Goal: Information Seeking & Learning: Learn about a topic

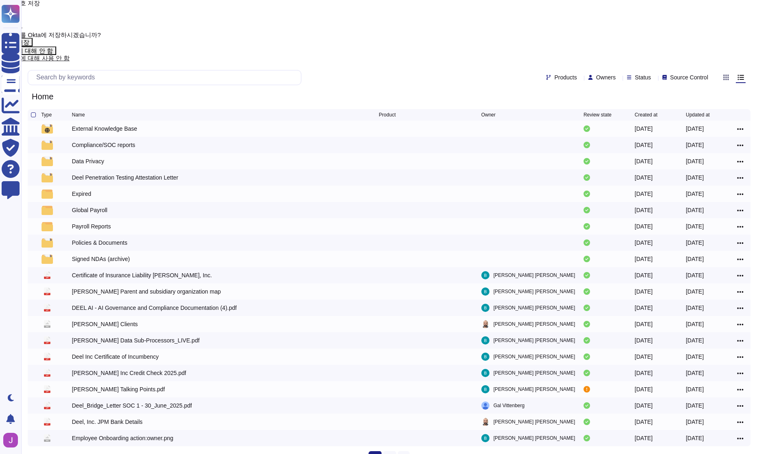
click at [163, 6] on div "닫기 암호 저장" at bounding box center [81, 3] width 163 height 6
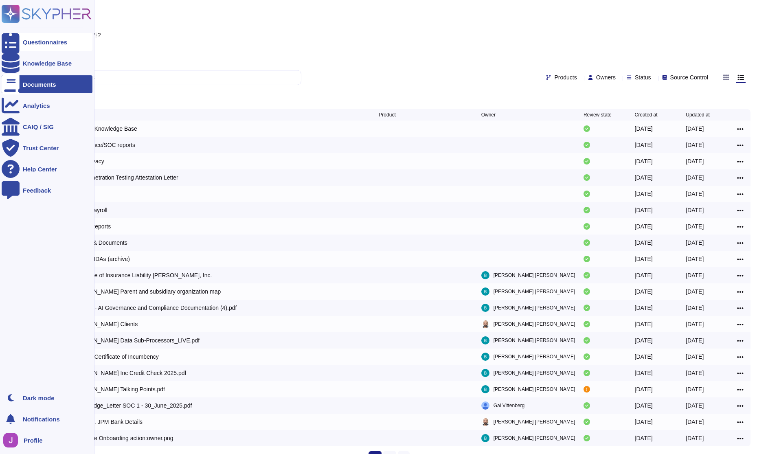
click at [35, 48] on div "Questionnaires" at bounding box center [47, 42] width 91 height 18
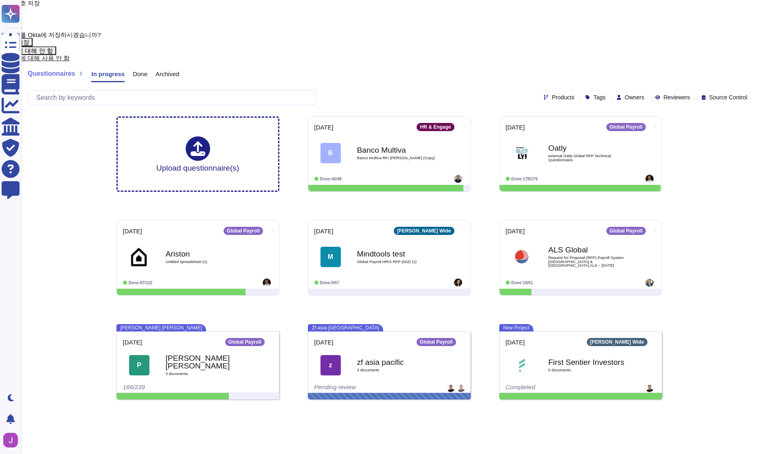
click at [163, 6] on div "닫기 암호 저장" at bounding box center [81, 3] width 163 height 6
click at [14, 7] on span "닫기" at bounding box center [7, 3] width 14 height 7
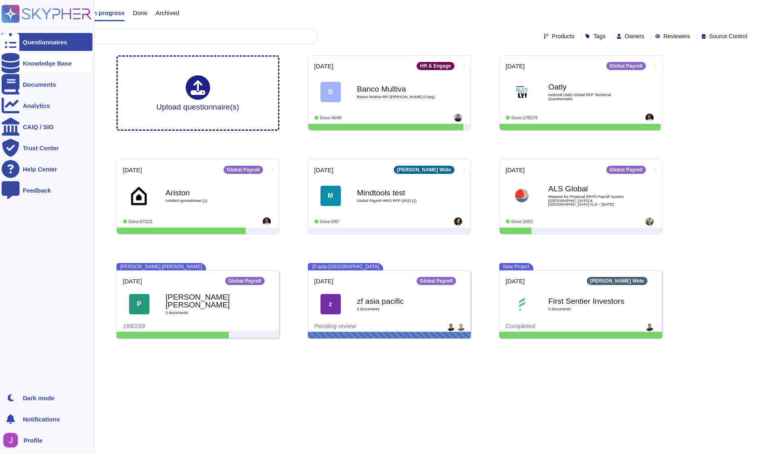
click at [12, 62] on icon at bounding box center [11, 63] width 18 height 20
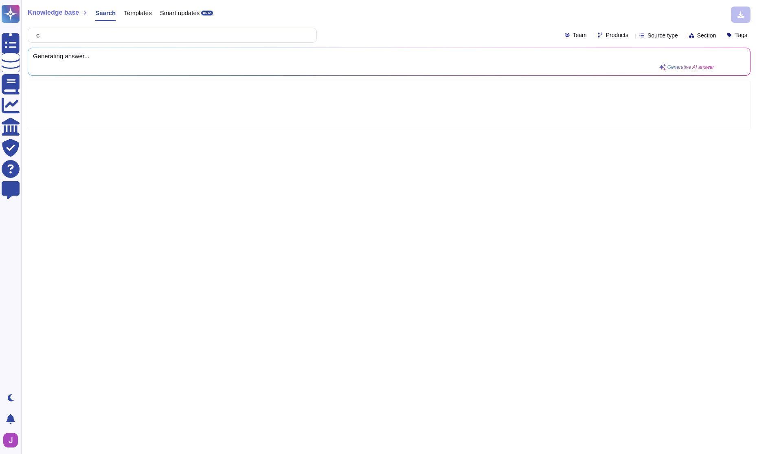
click at [138, 68] on div "Generating answer... Generative AI answer" at bounding box center [374, 62] width 682 height 18
click at [137, 61] on div "Generating answer... Generative AI answer" at bounding box center [374, 62] width 682 height 18
click at [71, 40] on input "c" at bounding box center [170, 35] width 276 height 14
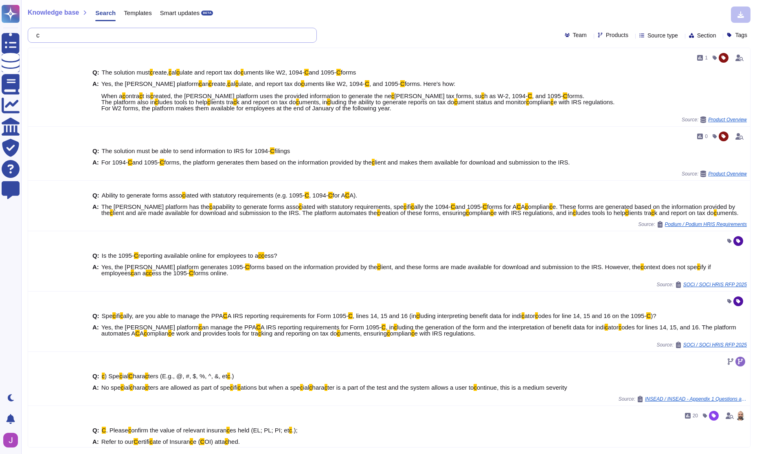
paste input "[URL][DOMAIN_NAME]"
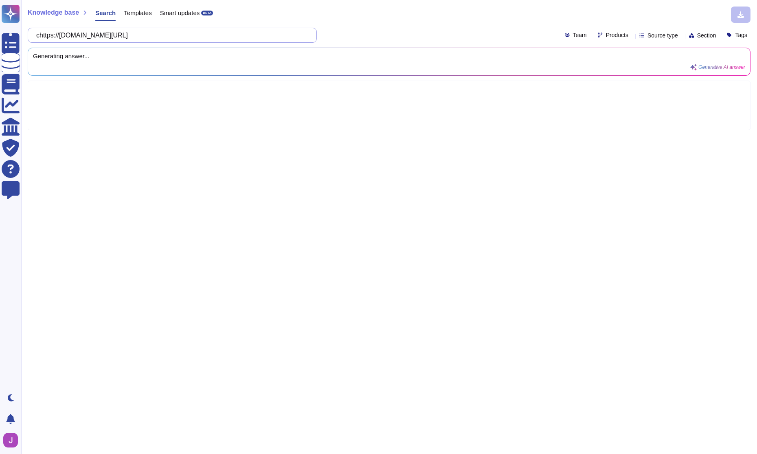
type input "chttps://[DOMAIN_NAME][URL]"
click at [72, 40] on input "chttps://[DOMAIN_NAME][URL]" at bounding box center [170, 35] width 276 height 14
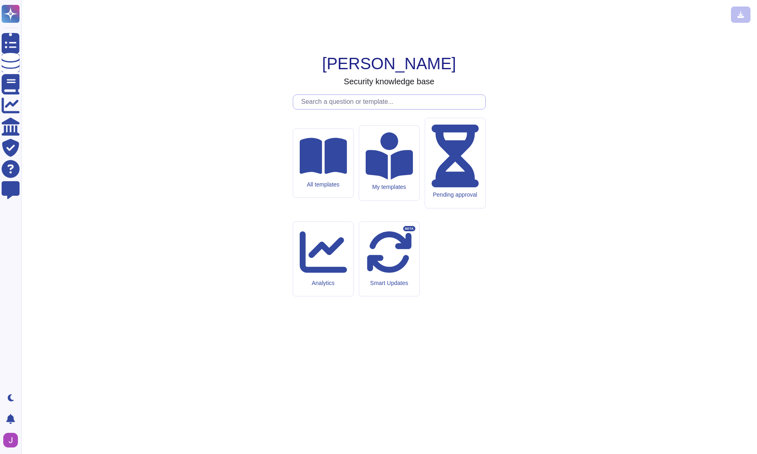
click at [349, 109] on input "text" at bounding box center [391, 102] width 188 height 14
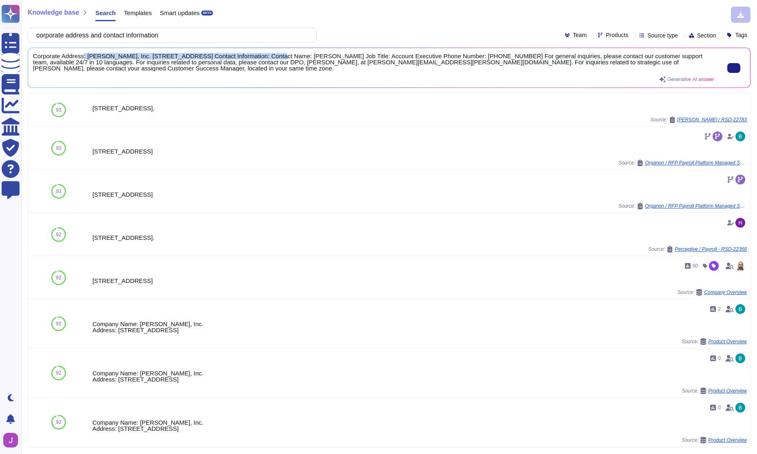
drag, startPoint x: 86, startPoint y: 56, endPoint x: 275, endPoint y: 55, distance: 189.0
click at [275, 55] on span "Corporate Address: [PERSON_NAME], Inc. [STREET_ADDRESS] Contact Information: Co…" at bounding box center [374, 62] width 682 height 18
copy span ": [PERSON_NAME], Inc. [STREET_ADDRESS]"
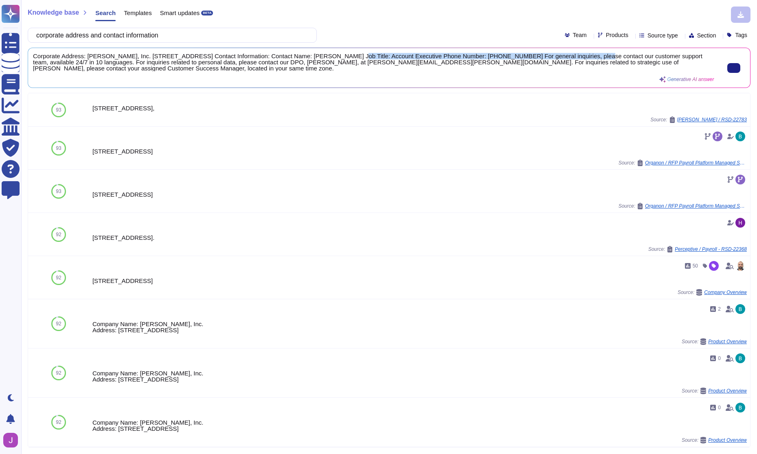
drag, startPoint x: 334, startPoint y: 55, endPoint x: 583, endPoint y: 56, distance: 249.3
click at [589, 56] on span "Corporate Address: [PERSON_NAME], Inc. [STREET_ADDRESS] Contact Information: Co…" at bounding box center [374, 62] width 682 height 18
copy span "Contact Name: [PERSON_NAME] Job Title: Account Executive Phone Number: [PHONE_N…"
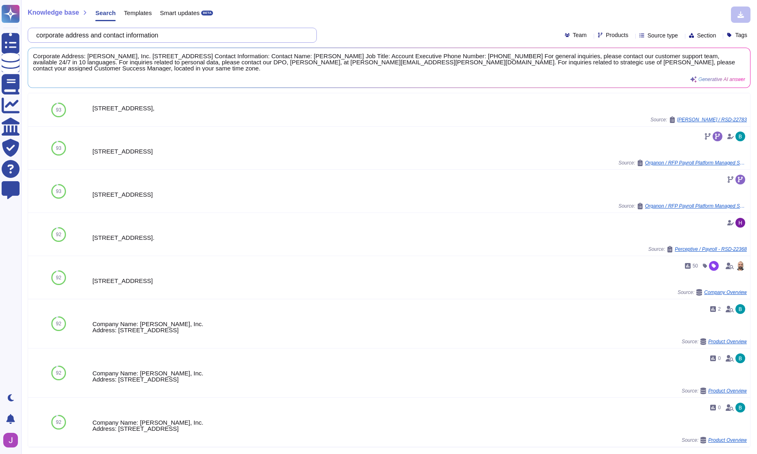
click at [206, 29] on input "corporate address and contact information" at bounding box center [170, 35] width 276 height 14
click at [203, 37] on input "corporate address and contact information" at bounding box center [170, 35] width 276 height 14
paste input "What is or are the type of service(s) you provide to our organization?"
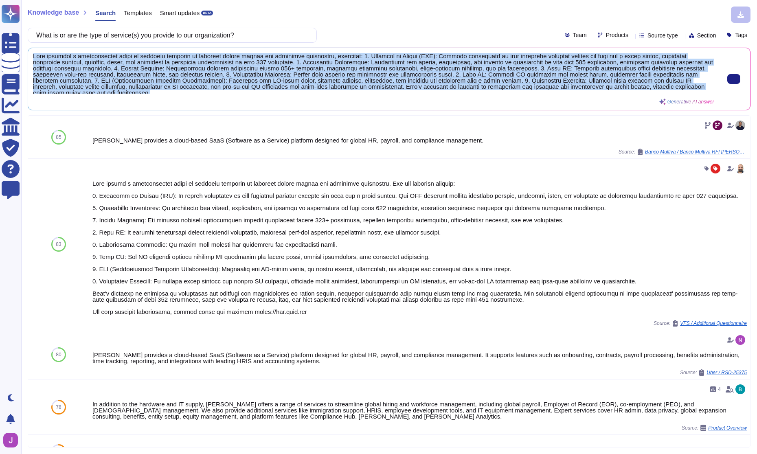
scroll to position [2, 0]
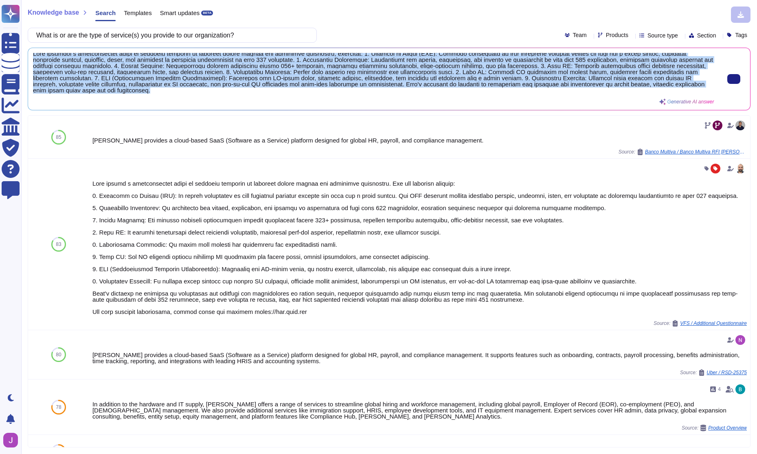
drag, startPoint x: 33, startPoint y: 55, endPoint x: 355, endPoint y: 93, distance: 324.4
click at [355, 93] on span at bounding box center [374, 73] width 682 height 41
copy span "[PERSON_NAME] provides a comprehensive suite of services designed to simplify g…"
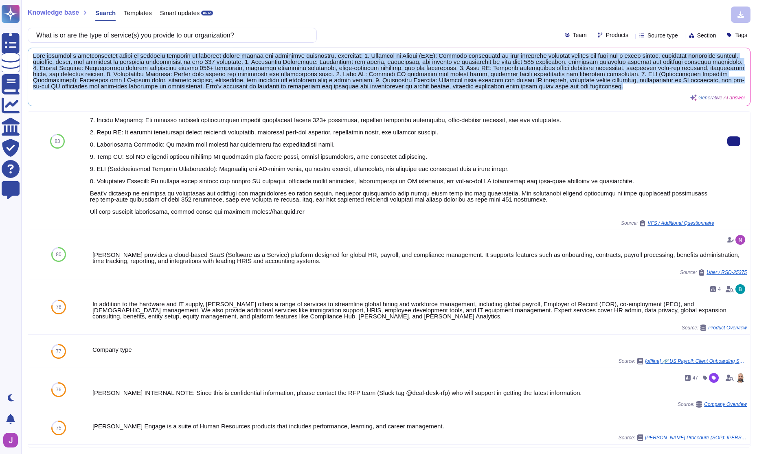
scroll to position [103, 0]
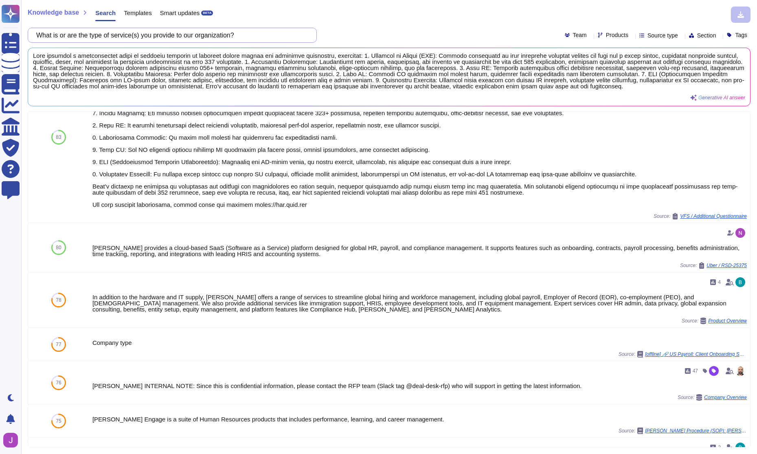
click at [192, 33] on input "What is or are the type of service(s) you provide to our organization?" at bounding box center [170, 35] width 276 height 14
paste input "How long has your organization been in the business of this service provided"
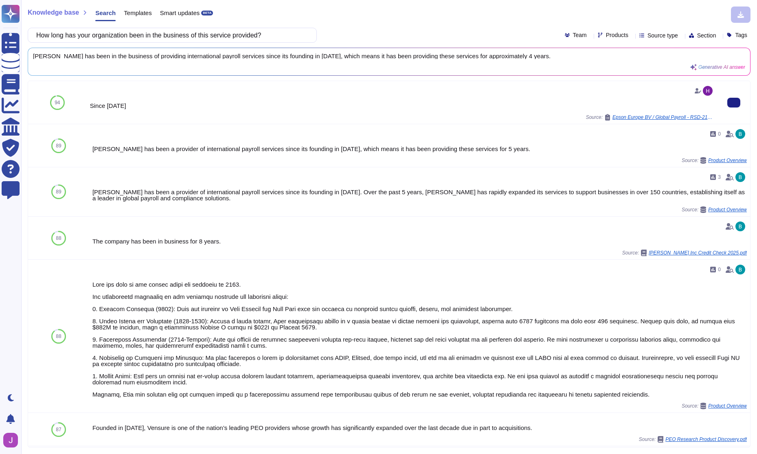
click at [102, 105] on div "Since [DATE]" at bounding box center [402, 106] width 625 height 6
copy div "Since [DATE]"
click at [106, 56] on span "[PERSON_NAME] has been in the business of providing international payroll servi…" at bounding box center [374, 56] width 682 height 6
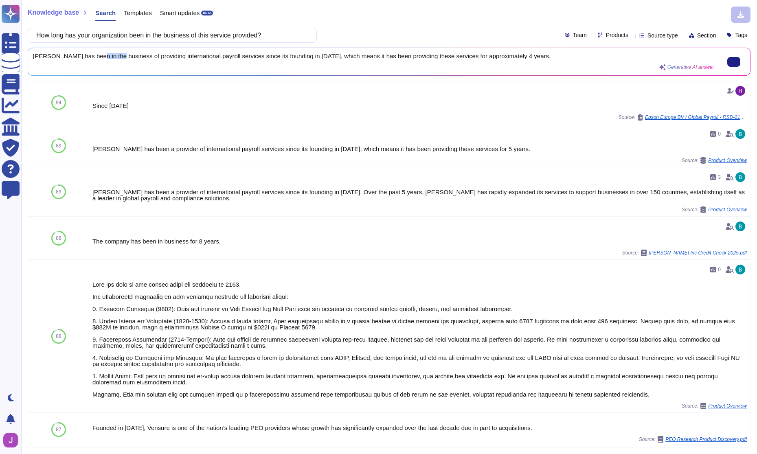
click at [106, 56] on span "[PERSON_NAME] has been in the business of providing international payroll servi…" at bounding box center [374, 56] width 682 height 6
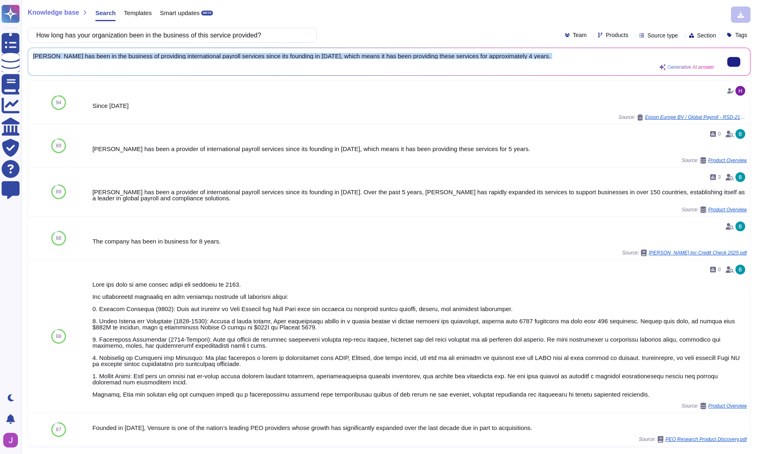
click at [106, 56] on span "[PERSON_NAME] has been in the business of providing international payroll servi…" at bounding box center [374, 56] width 682 height 6
copy div "[PERSON_NAME] has been in the business of providing international payroll servi…"
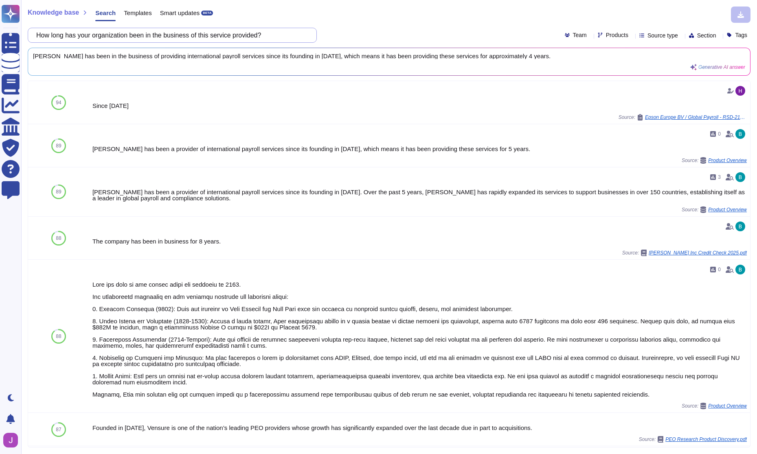
click at [137, 42] on input "How long has your organization been in the business of this service provided?" at bounding box center [170, 35] width 276 height 14
paste input "many employees do you have (worldwide)"
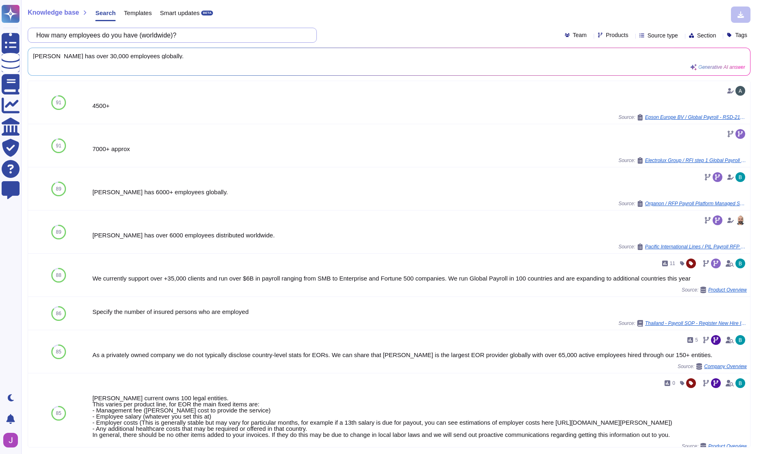
type input "How many employees do you have (worldwide)?"
click at [141, 155] on div "7000+ approx Source: Electrolux Group / RFI step 1 Global Payroll Strategy [DAT…" at bounding box center [402, 146] width 625 height 36
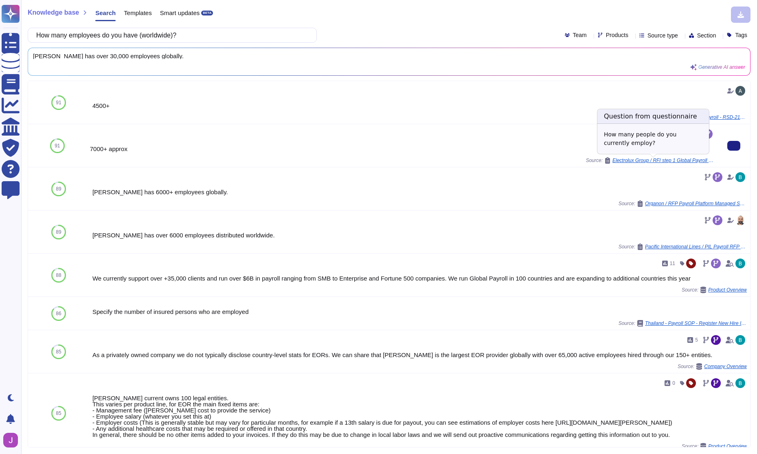
click at [651, 162] on span "Electrolux Group / RFI step 1 Global Payroll Strategy [DATE]" at bounding box center [664, 160] width 102 height 5
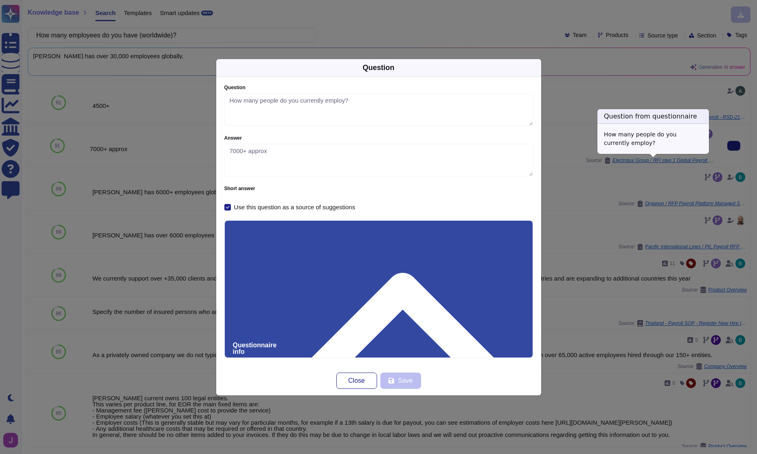
type textarea "How many people do you currently employ?"
type textarea "7000+ approx"
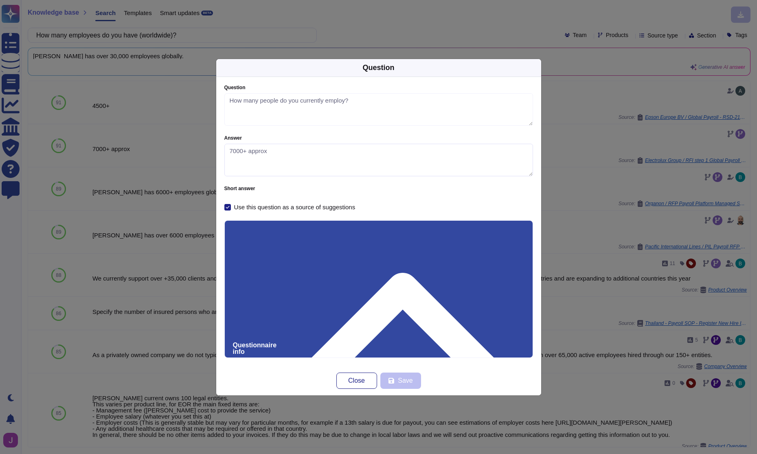
click at [246, 156] on textarea "7000+ approx" at bounding box center [378, 160] width 309 height 33
drag, startPoint x: 156, startPoint y: 131, endPoint x: 134, endPoint y: 31, distance: 102.3
click at [156, 127] on div "Question Question How many people do you currently employ? Answer 7000+ approx …" at bounding box center [378, 227] width 757 height 454
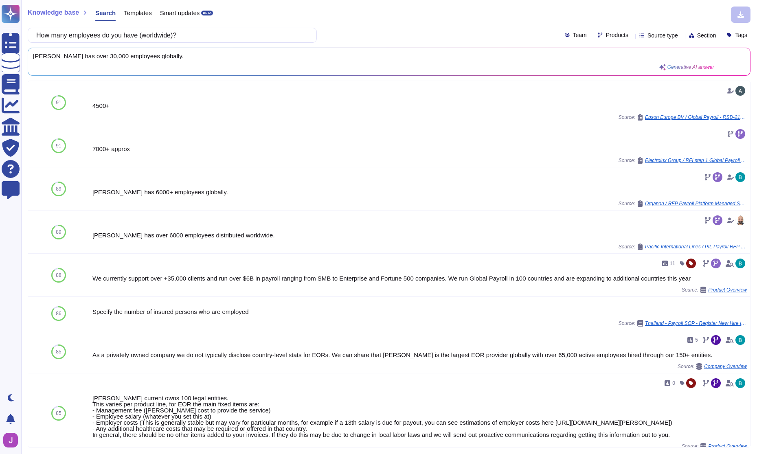
click at [153, 57] on span "[PERSON_NAME] has over 30,000 employees globally." at bounding box center [374, 56] width 682 height 6
click at [152, 33] on input "How many employees do you have (worldwide)?" at bounding box center [170, 35] width 276 height 14
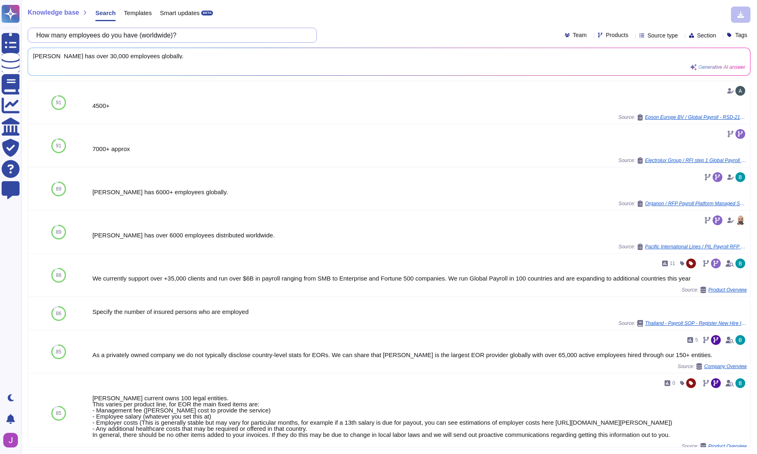
click at [152, 33] on input "How many employees do you have (worldwide)?" at bounding box center [170, 35] width 276 height 14
paste input "Where is the data that we share with you stored? (e.g., Cloud applications, lap…"
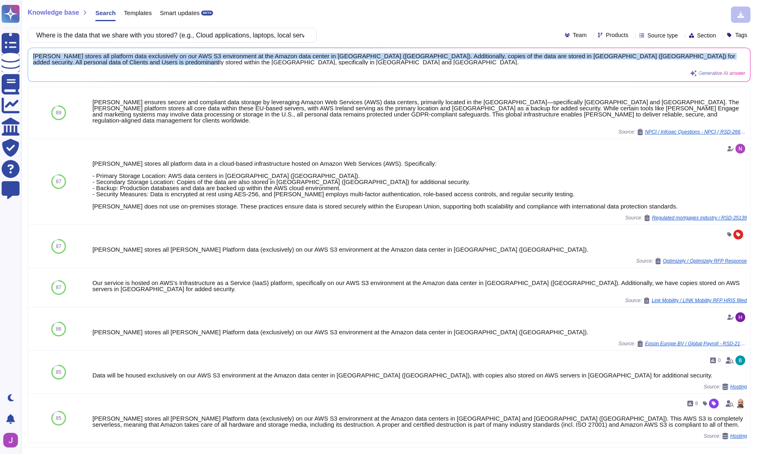
drag, startPoint x: 198, startPoint y: 64, endPoint x: 80, endPoint y: 52, distance: 119.2
click at [80, 52] on div "[PERSON_NAME] stores all platform data exclusively on our AWS S3 environment at…" at bounding box center [389, 64] width 722 height 33
copy span "[PERSON_NAME] stores all platform data exclusively on our AWS S3 environment at…"
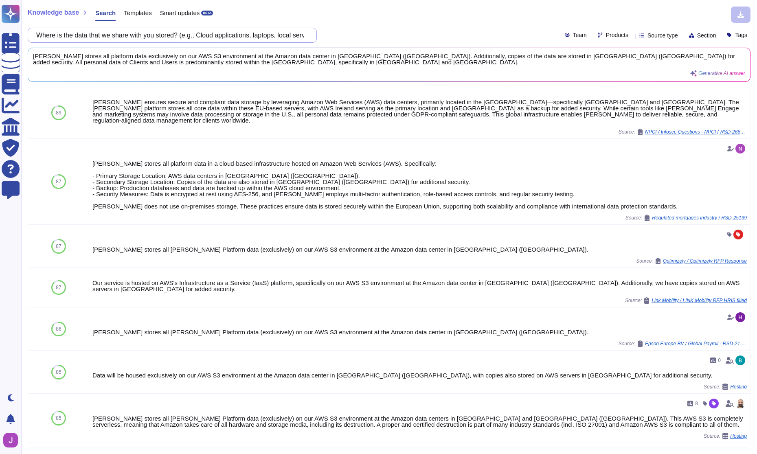
click at [174, 39] on input "Where is the data that we share with you stored? (e.g., Cloud applications, lap…" at bounding box center [170, 35] width 276 height 14
paste input "If the data is stored in a cloud application, where is it hosted? Could you ple…"
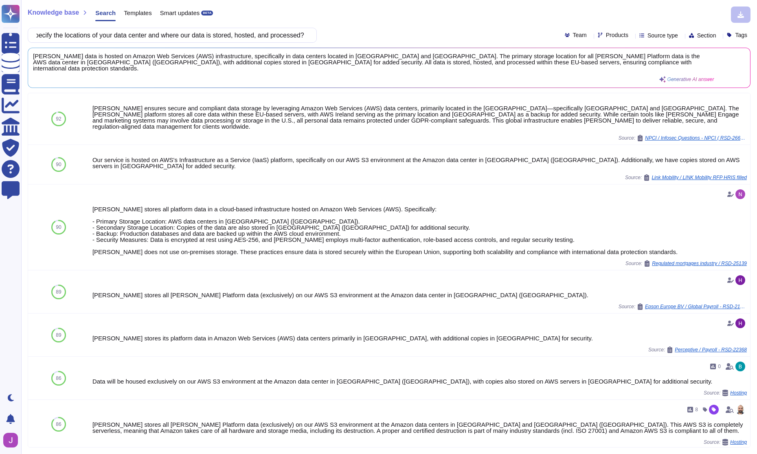
type input "If the data is stored in a cloud application, where is it hosted? Could you ple…"
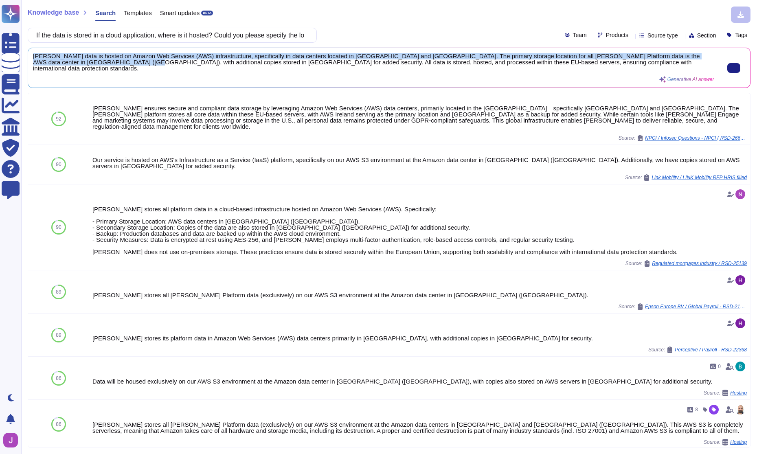
scroll to position [0, 0]
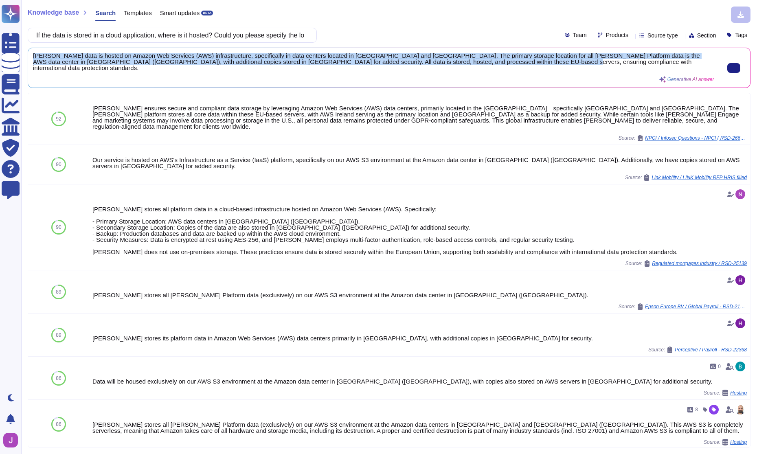
drag, startPoint x: 33, startPoint y: 55, endPoint x: 528, endPoint y: 69, distance: 496.0
click at [528, 69] on div "[PERSON_NAME] data is hosted on Amazon Web Services (AWS) infrastructure, speci…" at bounding box center [374, 68] width 682 height 30
copy span "[PERSON_NAME] data is hosted on Amazon Web Services (AWS) infrastructure, speci…"
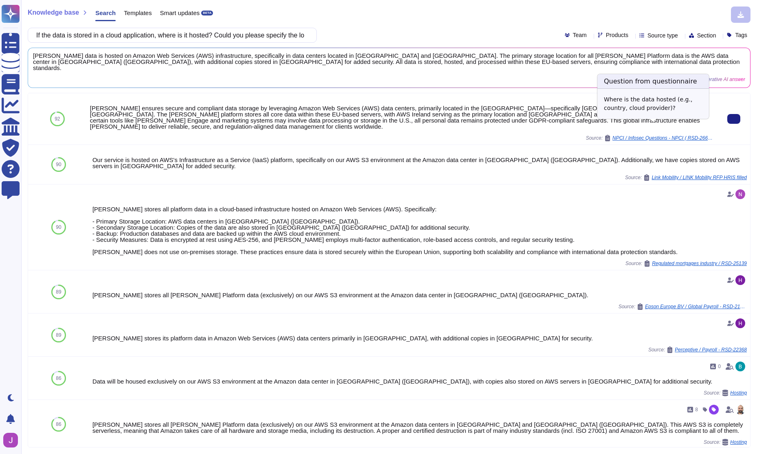
click at [634, 136] on span "NPCI / Infosec Questions - NPCI ( RSD-26610 )" at bounding box center [664, 138] width 102 height 5
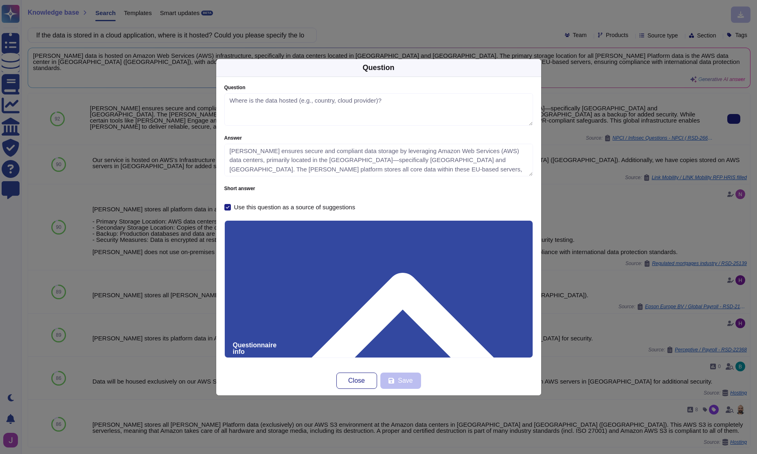
type textarea "Where is the data hosted (e.g., country, cloud provider)?"
type textarea "[PERSON_NAME] ensures secure and compliant data storage by leveraging Amazon We…"
click at [129, 166] on div "Question Question Where is the data hosted (e.g., country, cloud provider)? Ans…" at bounding box center [378, 227] width 757 height 454
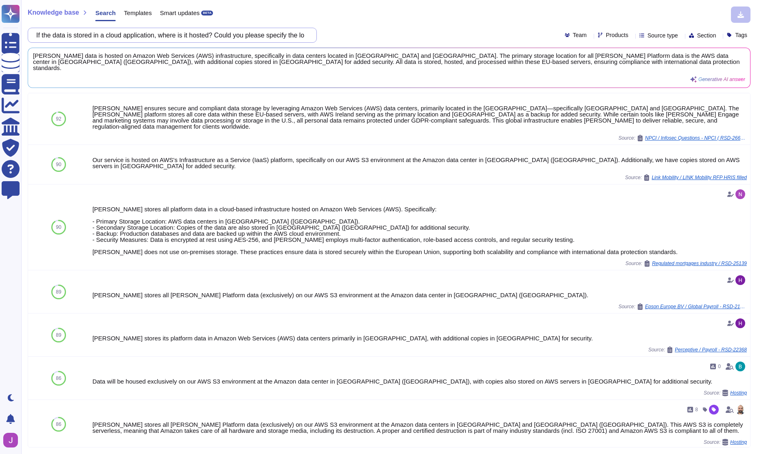
click at [108, 34] on input "If the data is stored in a cloud application, where is it hosted? Could you ple…" at bounding box center [170, 35] width 276 height 14
paste input "What are the mediums available for sharing data with you for processing? For ex…"
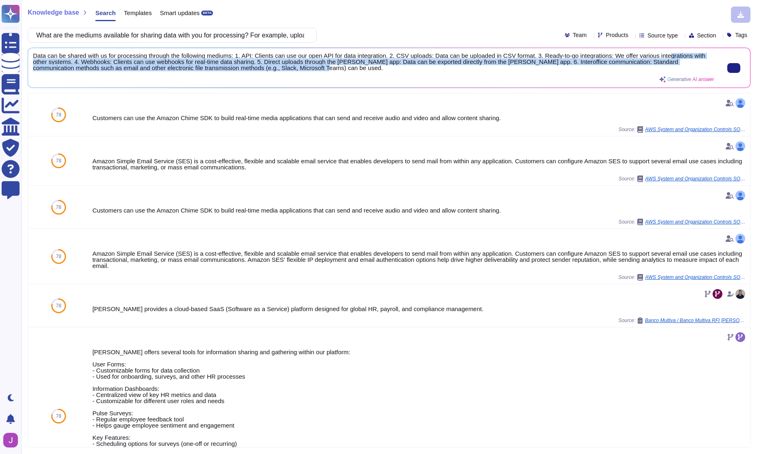
scroll to position [0, 0]
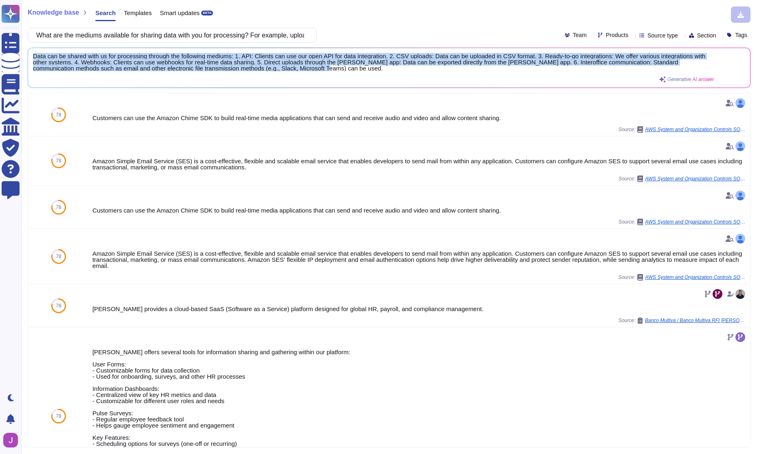
drag, startPoint x: 411, startPoint y: 69, endPoint x: 36, endPoint y: 58, distance: 375.0
click at [31, 58] on div "Data can be shared with us for processing through the following mediums: 1. API…" at bounding box center [389, 68] width 722 height 40
copy span "Data can be shared with us for processing through the following mediums: 1. API…"
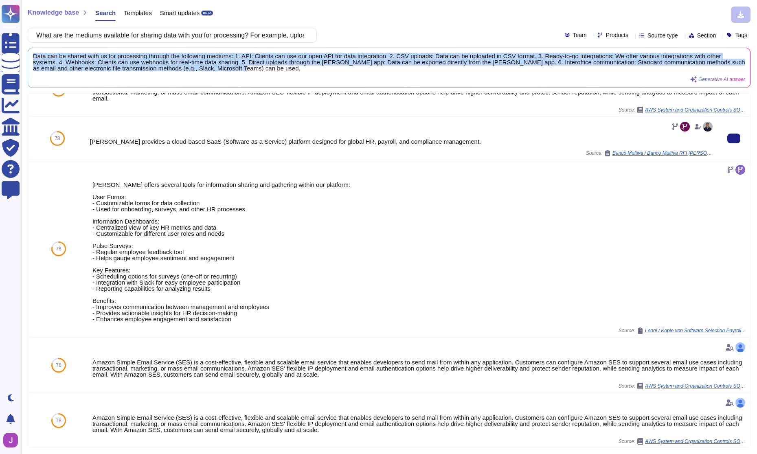
scroll to position [185, 0]
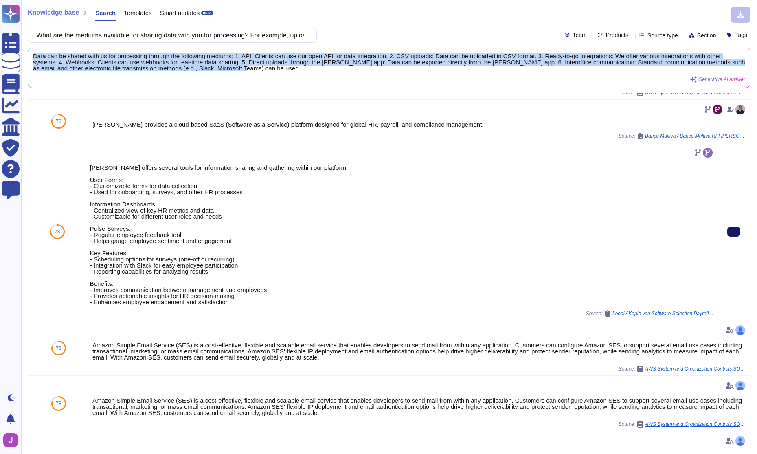
click at [728, 229] on button at bounding box center [734, 232] width 13 height 10
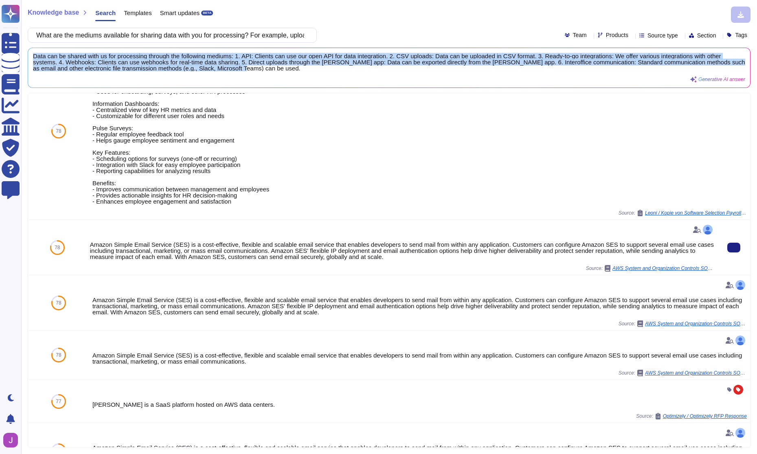
scroll to position [289, 0]
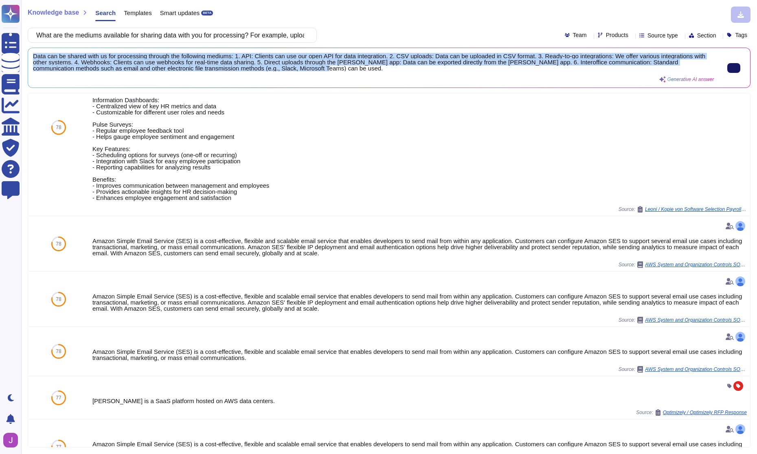
click at [728, 63] on button at bounding box center [734, 68] width 13 height 10
click at [143, 45] on div "Knowledge base Search Templates Smart updates BETA What are the mediums availab…" at bounding box center [389, 227] width 736 height 454
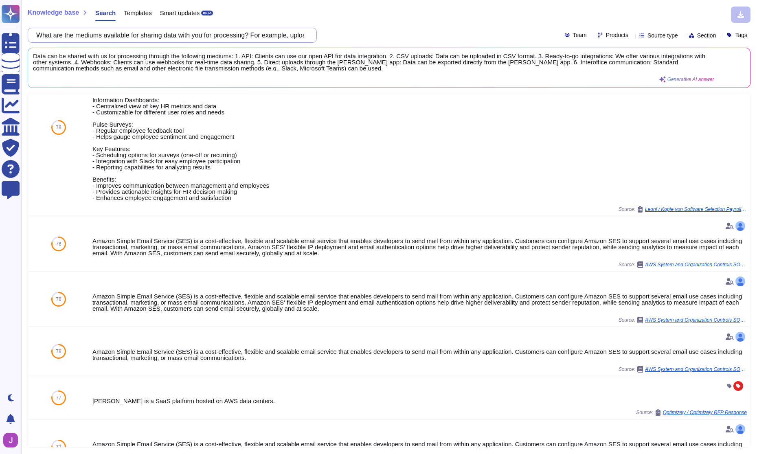
click at [145, 39] on input "What are the mediums available for sharing data with you for processing? For ex…" at bounding box center [170, 35] width 276 height 14
paste input "Are policies & standards published and communicated to all employees and releva…"
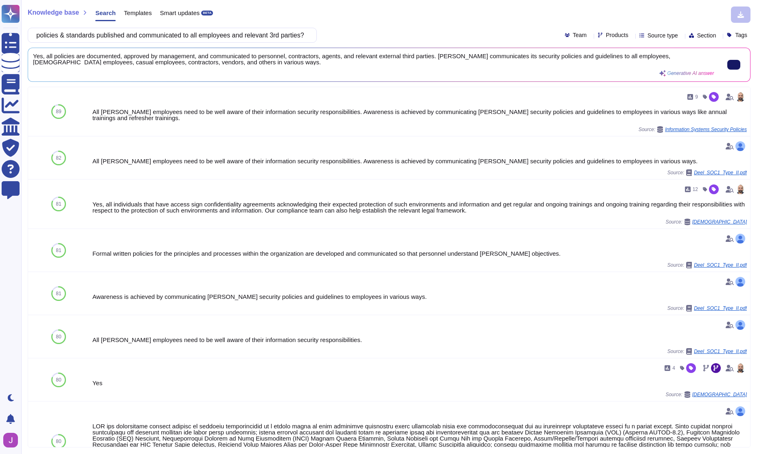
scroll to position [0, 0]
click at [728, 65] on button at bounding box center [734, 65] width 13 height 10
click at [160, 40] on input "Are policies & standards published and communicated to all employees and releva…" at bounding box center [170, 35] width 276 height 14
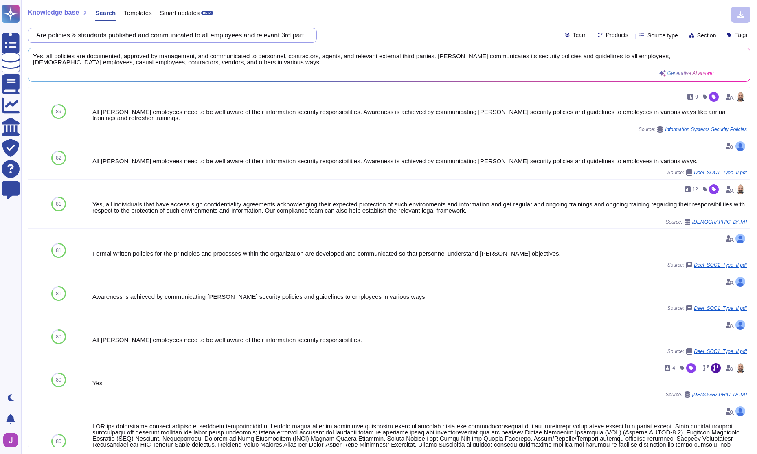
paste input "Does your organization have a Chief Information Security Officer"
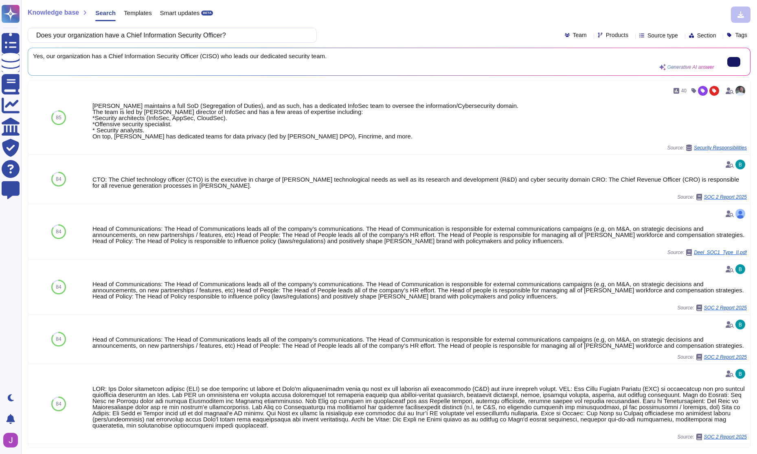
click at [734, 62] on icon at bounding box center [734, 62] width 0 height 0
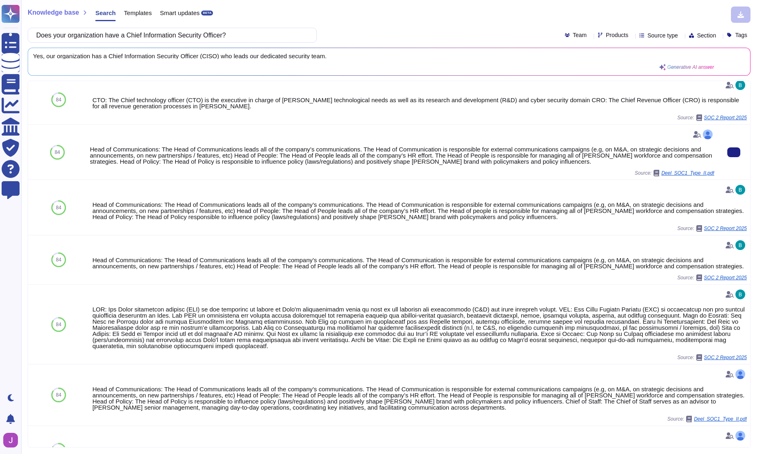
scroll to position [124, 0]
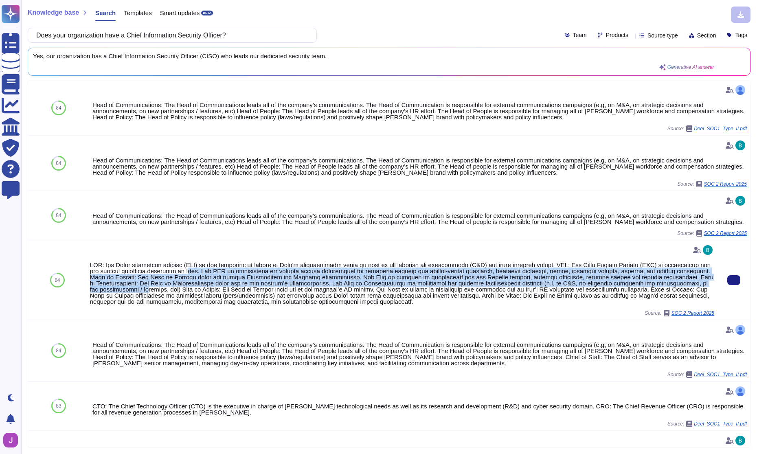
drag, startPoint x: 238, startPoint y: 272, endPoint x: 279, endPoint y: 289, distance: 43.8
click at [279, 289] on div at bounding box center [402, 283] width 625 height 43
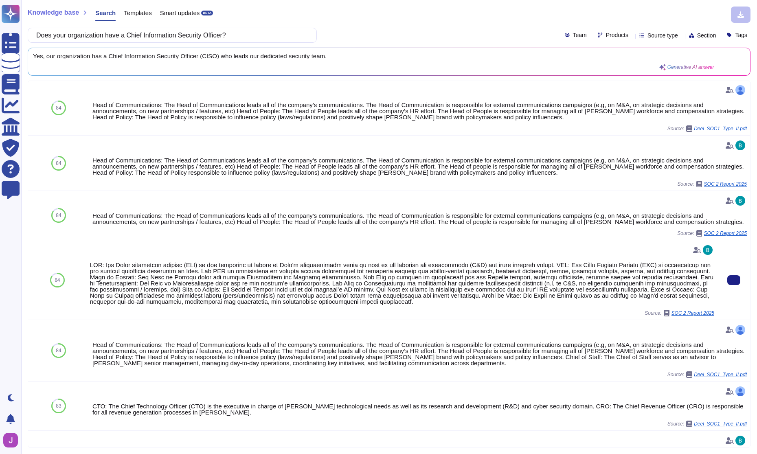
click at [674, 312] on span "SOC 2 Report 2025" at bounding box center [693, 313] width 43 height 5
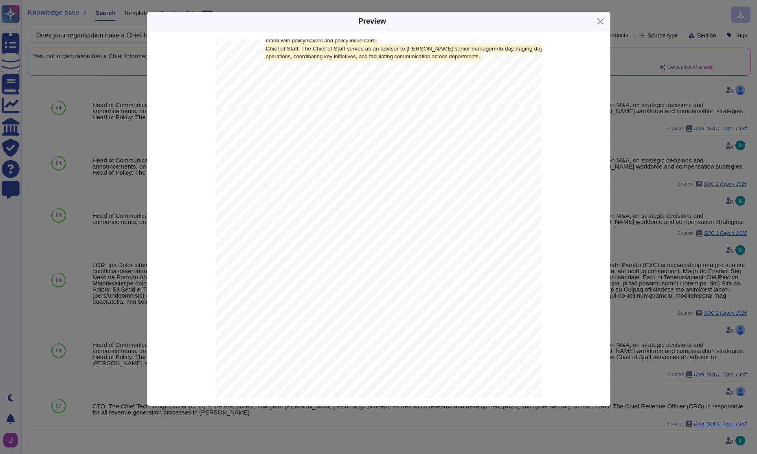
scroll to position [4078, 0]
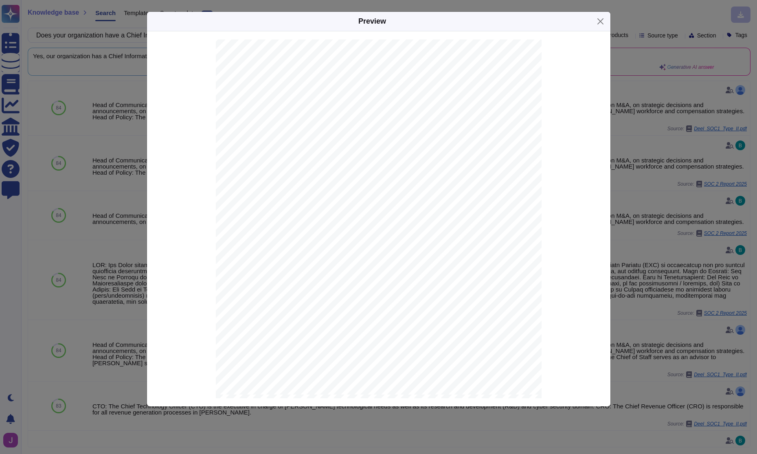
click at [702, 301] on div "Preview System and Organization Controls SOC 2 Type II Report Throughout the pe…" at bounding box center [378, 227] width 757 height 454
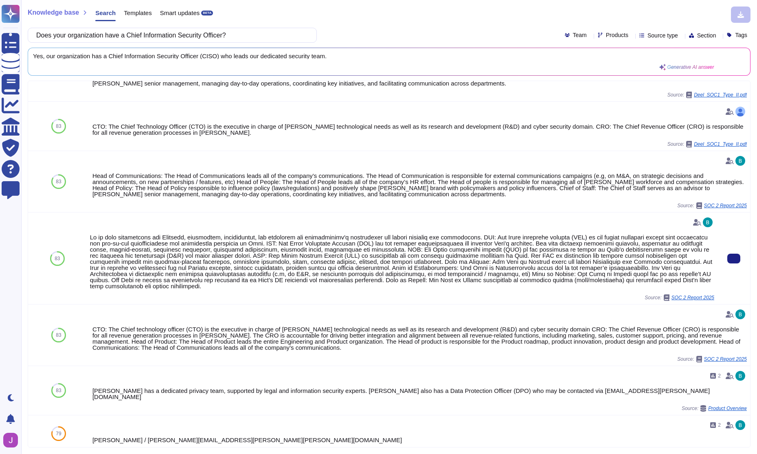
scroll to position [405, 0]
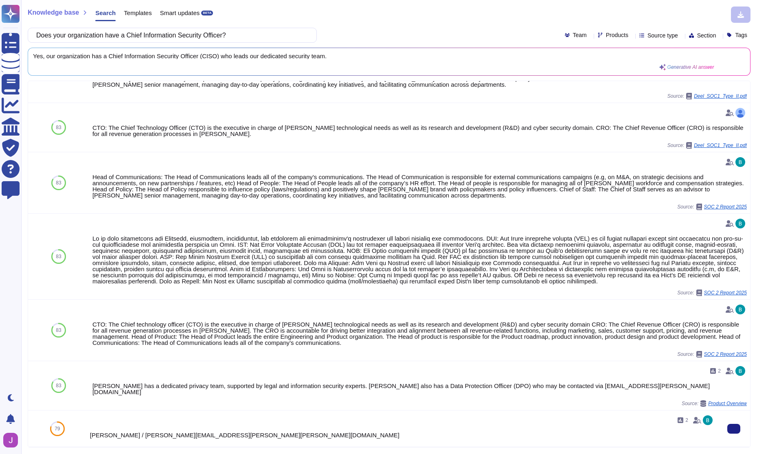
click at [432, 446] on div "2 [PERSON_NAME] / [PERSON_NAME][EMAIL_ADDRESS][PERSON_NAME][PERSON_NAME][DOMAIN…" at bounding box center [402, 429] width 631 height 36
click at [125, 429] on div "2 [PERSON_NAME] / [PERSON_NAME][EMAIL_ADDRESS][PERSON_NAME][PERSON_NAME][DOMAIN…" at bounding box center [402, 429] width 625 height 30
click at [242, 390] on div "[PERSON_NAME] has a dedicated privacy team, supported by legal and information …" at bounding box center [402, 389] width 625 height 12
click at [418, 383] on div "2 [PERSON_NAME] has a dedicated privacy team, supported by legal and informatio…" at bounding box center [402, 386] width 625 height 42
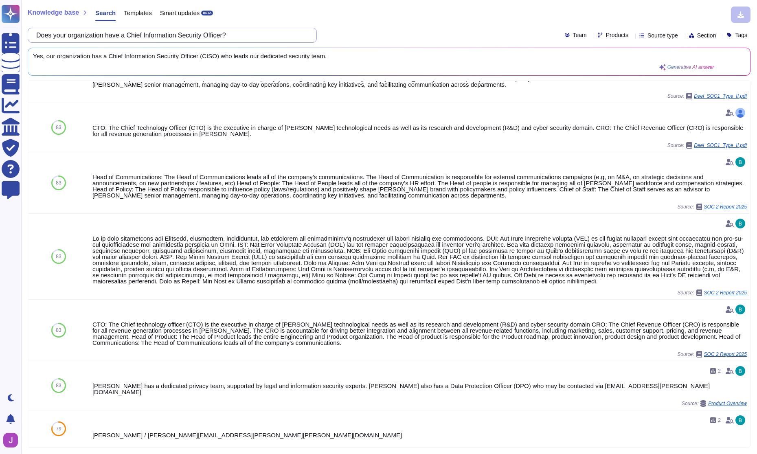
click at [300, 35] on input "Does your organization have a Chief Information Security Officer?" at bounding box center [170, 35] width 276 height 14
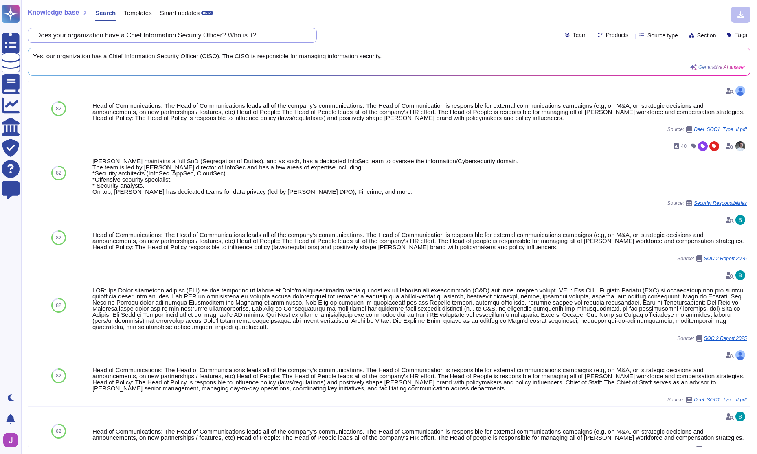
click at [106, 35] on input "Does your organization have a Chief Information Security Officer? Who is it?" at bounding box center [170, 35] width 276 height 14
click at [145, 35] on input "Does your organization have a Chief Information Security Officer? Who is it?" at bounding box center [170, 35] width 276 height 14
click at [50, 37] on input "Does your organization have a Chief Information Security Officer? Who is it?" at bounding box center [170, 35] width 276 height 14
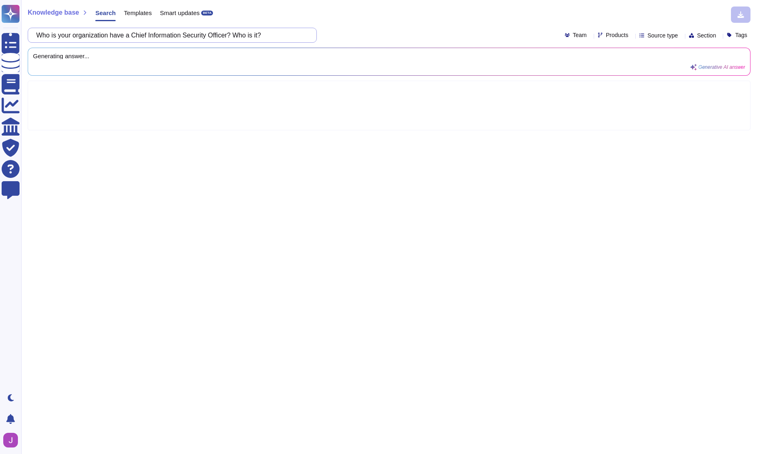
drag, startPoint x: 113, startPoint y: 33, endPoint x: 116, endPoint y: 36, distance: 4.6
click at [114, 34] on input "Who is your organization have a Chief Information Security Officer? Who is it?" at bounding box center [170, 35] width 276 height 14
drag, startPoint x: 116, startPoint y: 36, endPoint x: 137, endPoint y: 34, distance: 20.9
click at [137, 34] on input "Who is your organization have a Chief Information Security Officer? Who is it?" at bounding box center [170, 35] width 276 height 14
drag, startPoint x: 137, startPoint y: 34, endPoint x: 113, endPoint y: 37, distance: 24.3
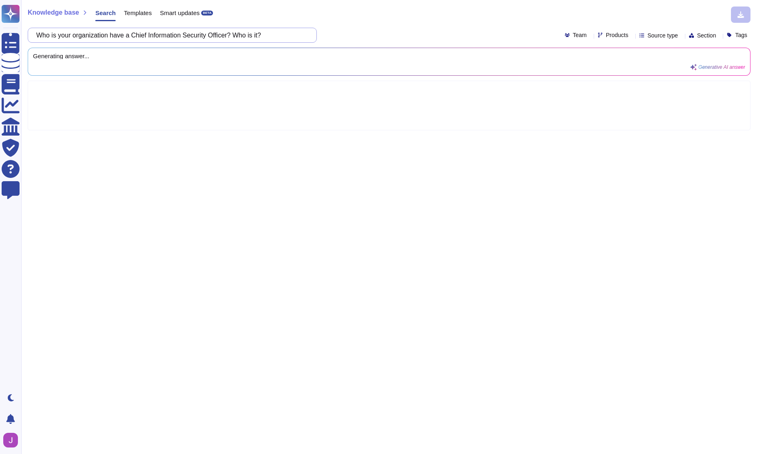
click at [113, 37] on input "Who is your organization have a Chief Information Security Officer? Who is it?" at bounding box center [170, 35] width 276 height 14
drag, startPoint x: 229, startPoint y: 35, endPoint x: 271, endPoint y: 36, distance: 42.4
click at [271, 36] on input "Who is your organization's Chief Information Security Officer? Who is it?" at bounding box center [170, 35] width 276 height 14
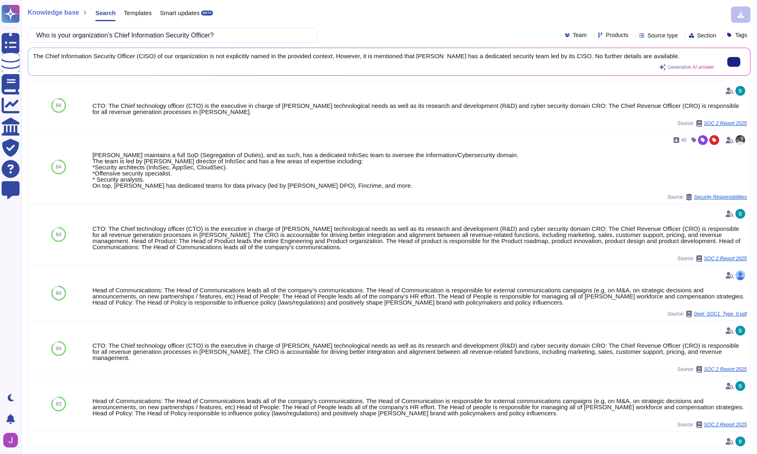
click at [602, 62] on div "The Chief Information Security Officer (CISO) of our organization is not explic…" at bounding box center [374, 62] width 682 height 18
click at [93, 60] on div "The Chief Information Security Officer (CISO) of our organization is not explic…" at bounding box center [374, 62] width 682 height 18
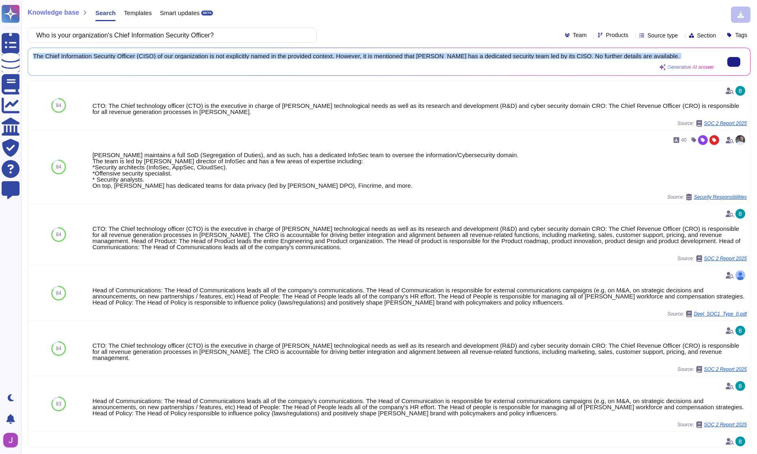
click at [93, 60] on div "The Chief Information Security Officer (CISO) of our organization is not explic…" at bounding box center [374, 62] width 682 height 18
click at [167, 54] on span "The Chief Information Security Officer (CISO) of our organization is not explic…" at bounding box center [374, 56] width 682 height 6
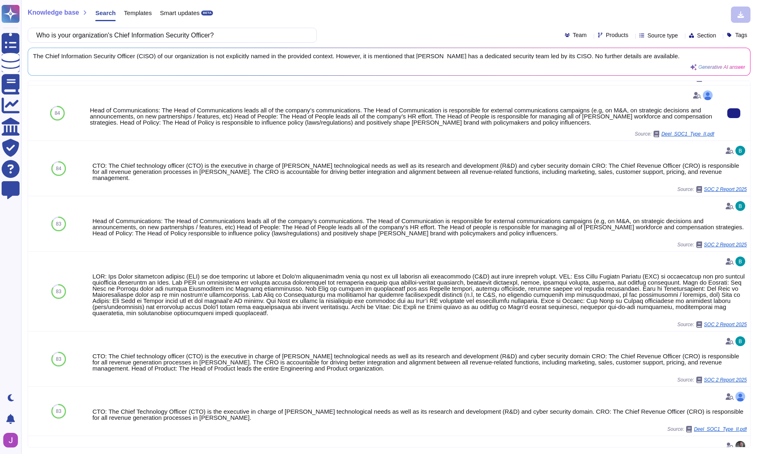
scroll to position [47, 0]
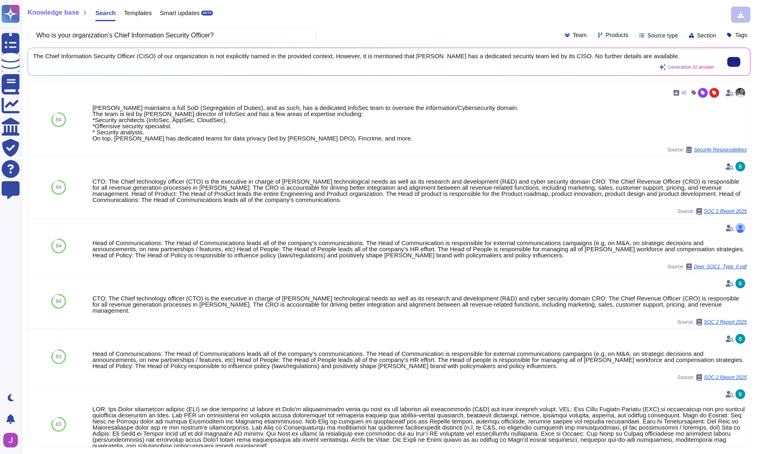
click at [86, 56] on span "The Chief Information Security Officer (CISO) of our organization is not explic…" at bounding box center [374, 56] width 682 height 6
drag, startPoint x: 430, startPoint y: 57, endPoint x: 570, endPoint y: 56, distance: 139.7
click at [570, 56] on span "The Chief Information Security Officer (CISO) of our organization is not explic…" at bounding box center [374, 56] width 682 height 6
copy span "[PERSON_NAME] has a dedicated security team led by its CISO."
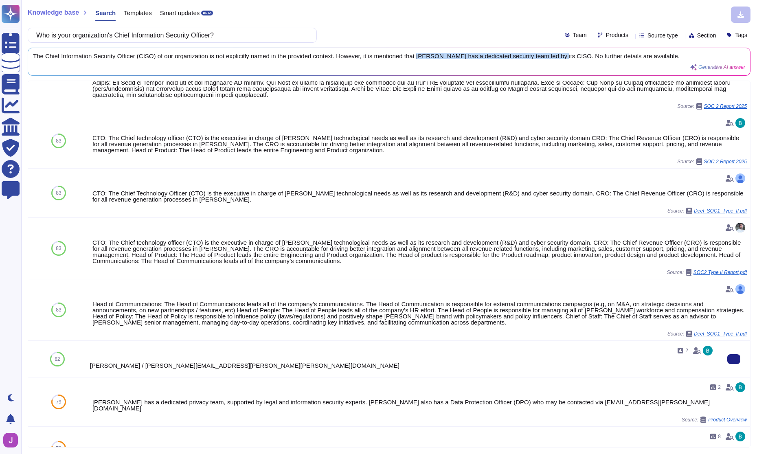
scroll to position [429, 0]
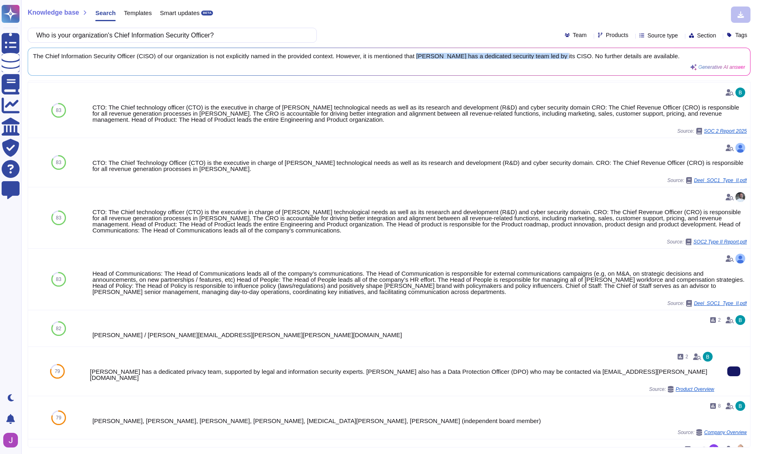
click at [728, 369] on button at bounding box center [734, 372] width 13 height 10
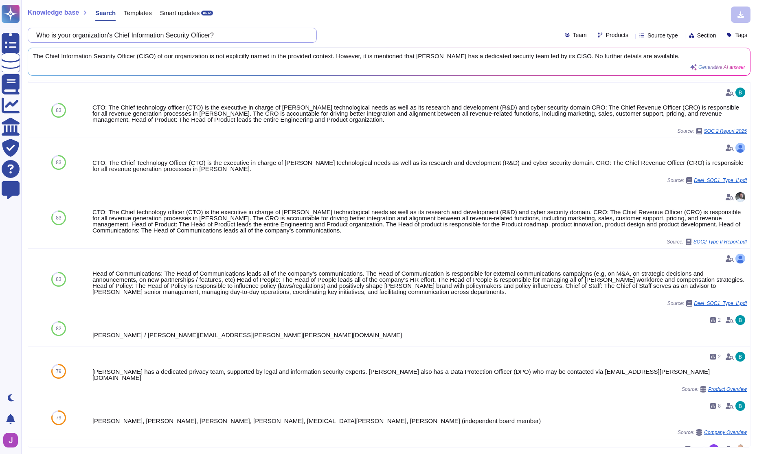
click at [141, 31] on input "Who is your organization's Chief Information Security Officer?" at bounding box center [170, 35] width 276 height 14
paste input "Does your organization have a dedicated team or person responsible for its Info…"
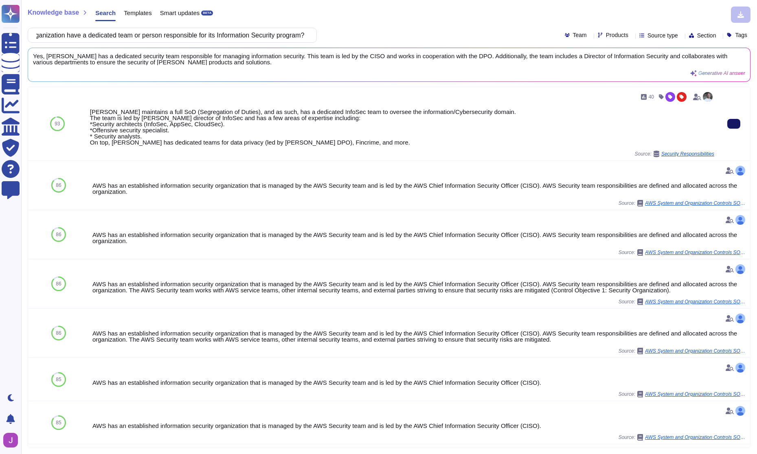
scroll to position [0, 0]
click at [728, 127] on button at bounding box center [734, 124] width 13 height 10
click at [200, 35] on input "Does your organization have a dedicated team or person responsible for its Info…" at bounding box center [170, 35] width 276 height 14
click at [200, 36] on input "Does your organization have a dedicated team or person responsible for its Info…" at bounding box center [170, 35] width 276 height 14
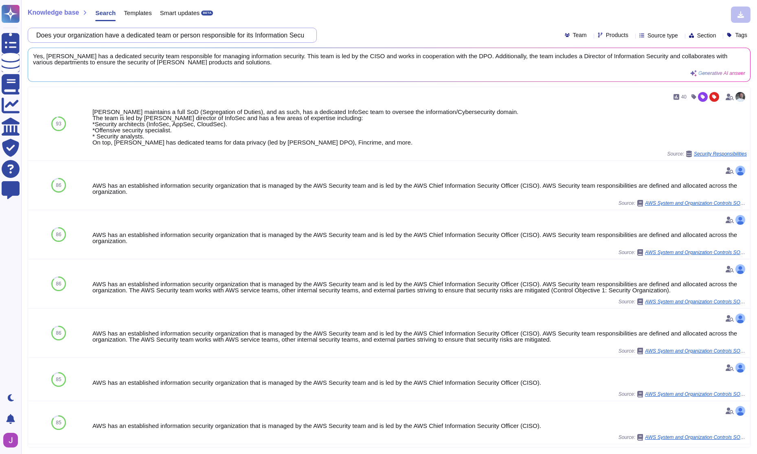
paste input "documented Information Security policies & standards"
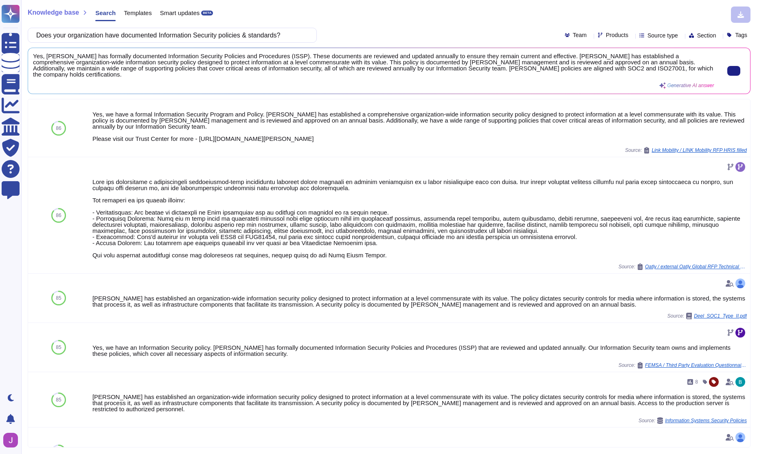
click at [67, 70] on span "Yes, [PERSON_NAME] has formally documented Information Security Policies and Pr…" at bounding box center [374, 65] width 682 height 24
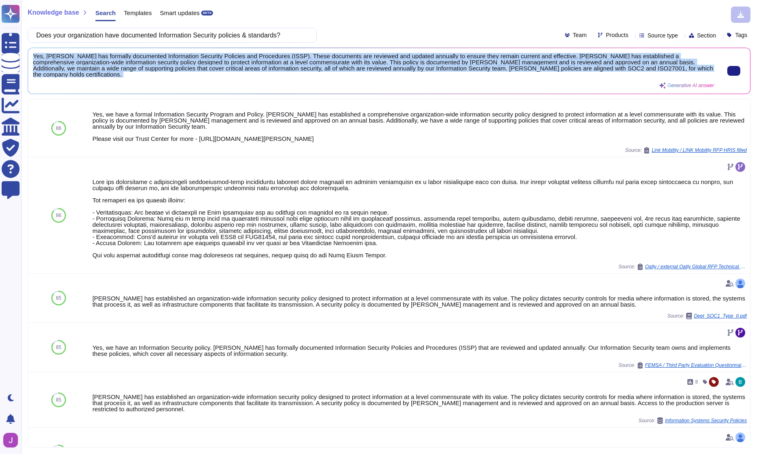
click at [67, 70] on span "Yes, [PERSON_NAME] has formally documented Information Security Policies and Pr…" at bounding box center [374, 65] width 682 height 24
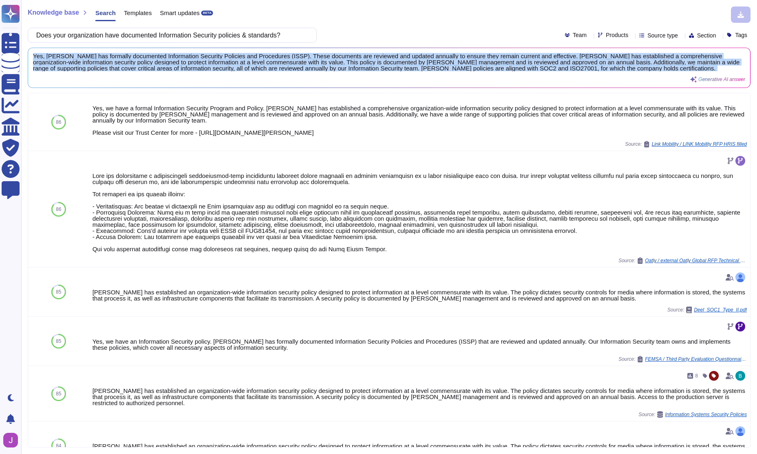
copy div "Yes, [PERSON_NAME] has formally documented Information Security Policies and Pr…"
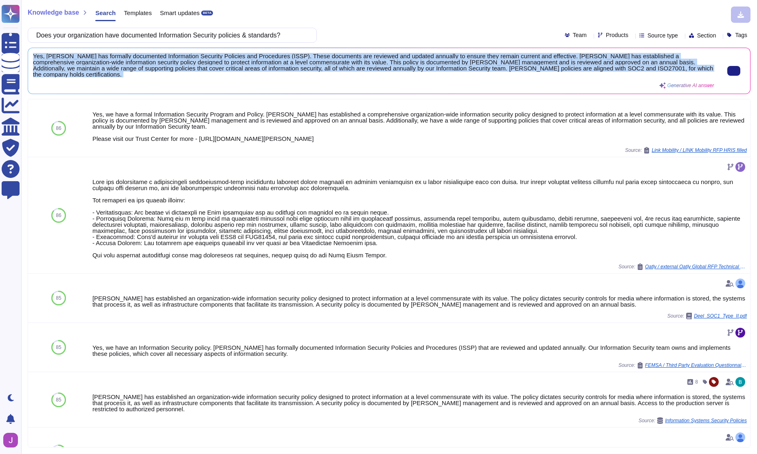
click at [143, 53] on span "Yes, [PERSON_NAME] has formally documented Information Security Policies and Pr…" at bounding box center [374, 65] width 682 height 24
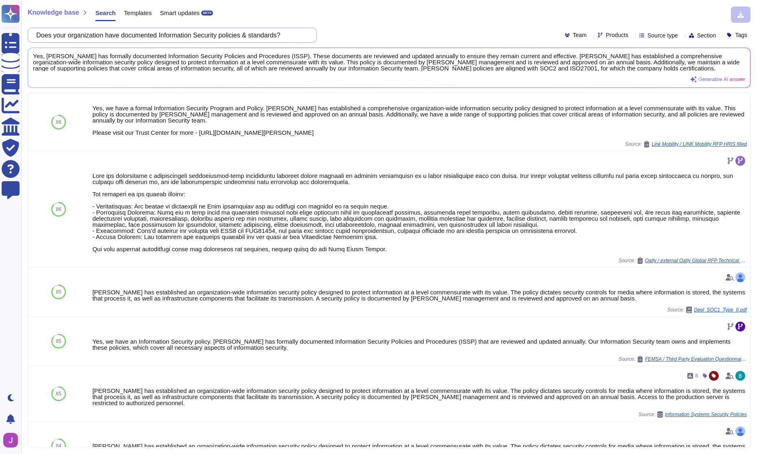
click at [143, 35] on input "Does your organization have documented Information Security policies & standard…" at bounding box center [170, 35] width 276 height 14
paste input "Are policies & standards updated, reviewed and approved by management annually"
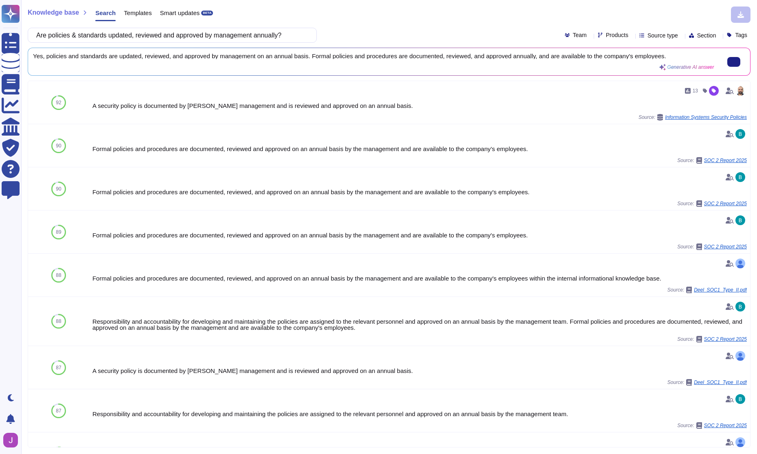
click at [156, 63] on div "Yes, policies and standards are updated, reviewed, and approved by management o…" at bounding box center [374, 62] width 682 height 18
click at [158, 55] on span "Yes, policies and standards are updated, reviewed, and approved by management o…" at bounding box center [374, 56] width 682 height 6
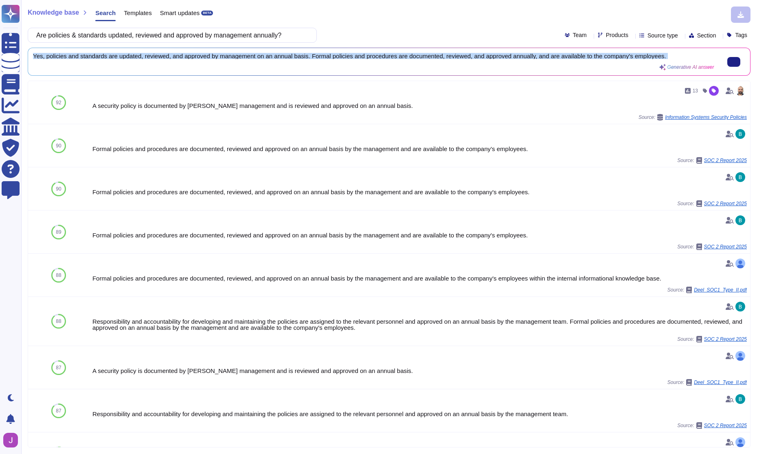
click at [158, 55] on span "Yes, policies and standards are updated, reviewed, and approved by management o…" at bounding box center [374, 56] width 682 height 6
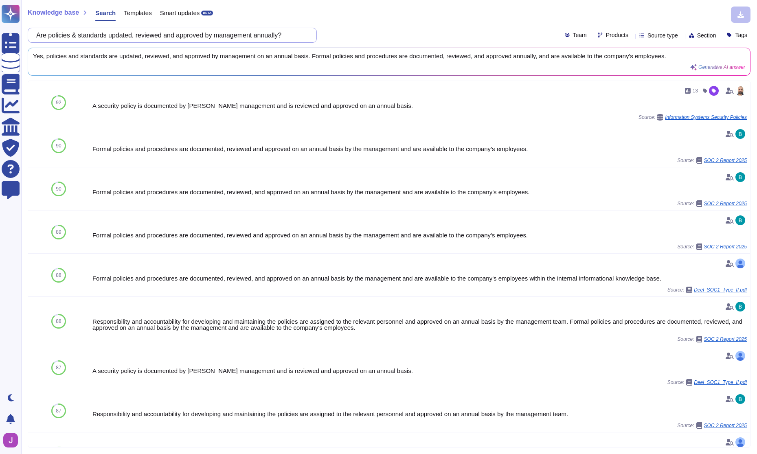
click at [139, 32] on input "Are policies & standards updated, reviewed and approved by management annually?" at bounding box center [170, 35] width 276 height 14
paste input "Will you notify us of change in processing location? Mention the timeline withi…"
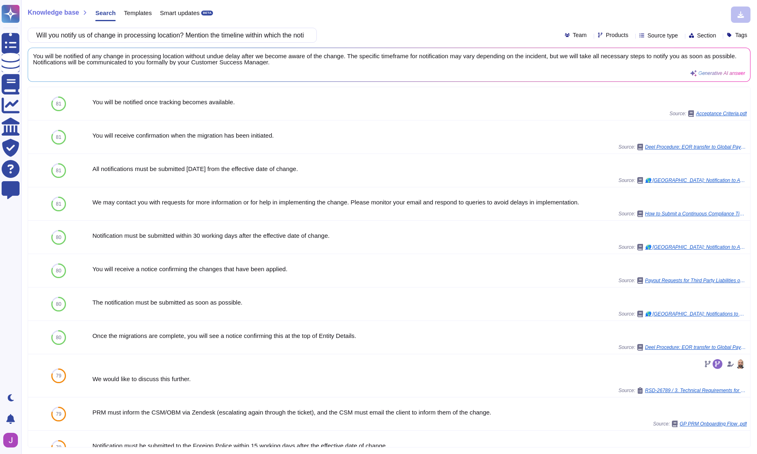
click at [103, 52] on div "You will be notified of any change in processing location without undue delay a…" at bounding box center [389, 64] width 722 height 33
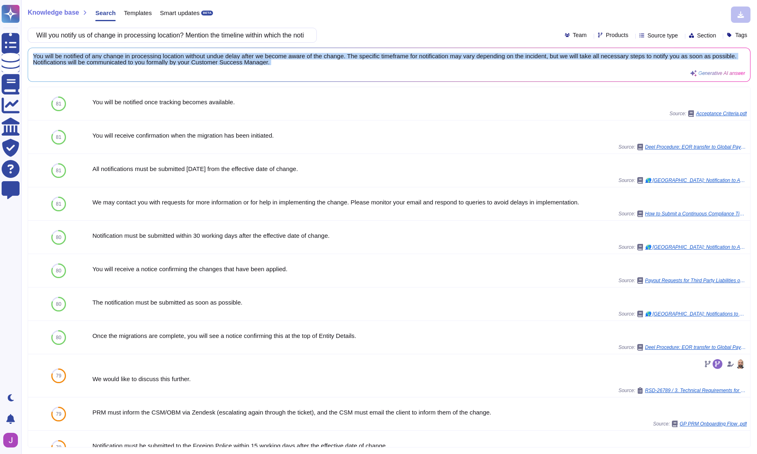
click at [103, 52] on div "You will be notified of any change in processing location without undue delay a…" at bounding box center [389, 64] width 722 height 33
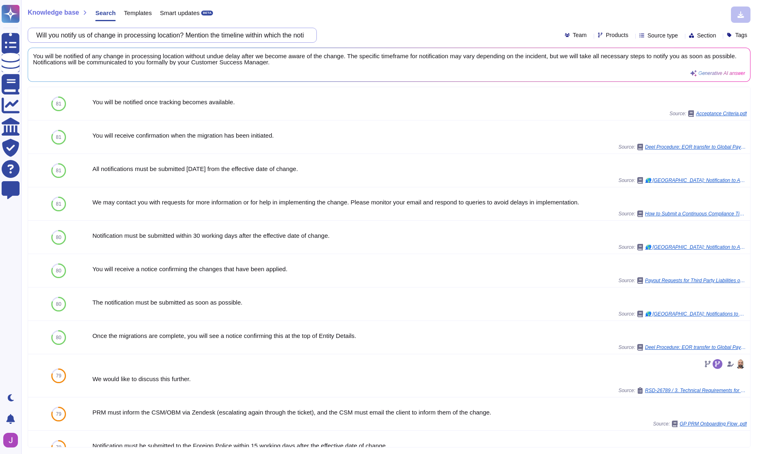
click at [154, 37] on input "Will you notify us of change in processing location? Mention the timeline withi…" at bounding box center [170, 35] width 276 height 14
paste input "Are you certified or accredited against any industry recognized standards? (ie.…"
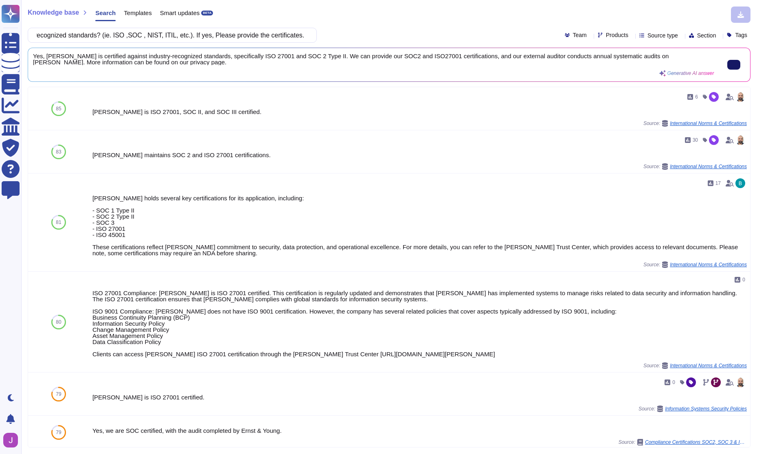
type input "Are you certified or accredited against any industry recognized standards? (ie.…"
click at [224, 115] on div "6 [PERSON_NAME] is ISO 27001, SOC II, and SOC III certified. Source: Internatio…" at bounding box center [402, 108] width 625 height 36
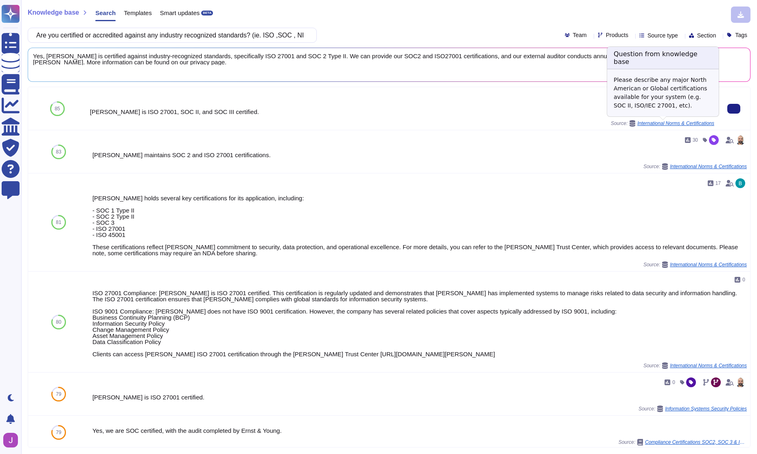
click at [652, 122] on span "International Norms & Certifications" at bounding box center [676, 123] width 77 height 5
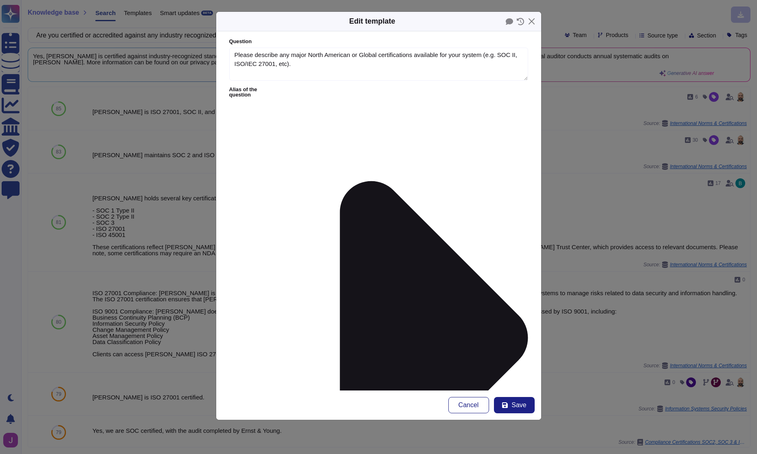
type textarea "Please describe any major North American or Global certifications available for…"
type textarea "[PERSON_NAME] is ISO 27001, SOC II, and SOC III certified."
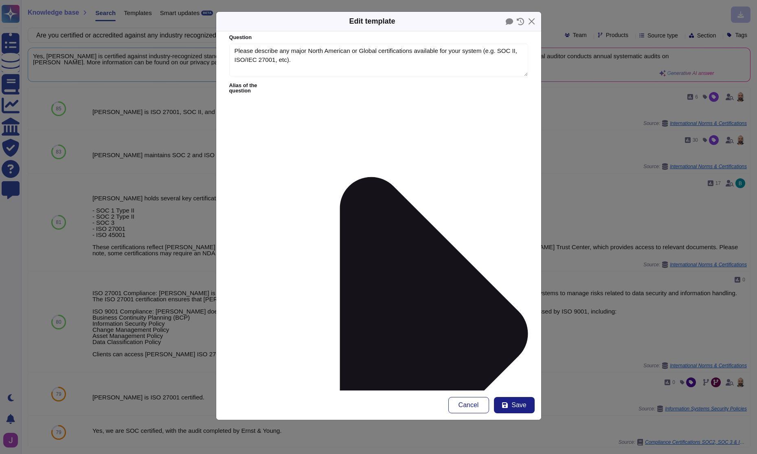
click at [577, 269] on div "Edit template Question Please describe any major North American or Global certi…" at bounding box center [378, 227] width 757 height 454
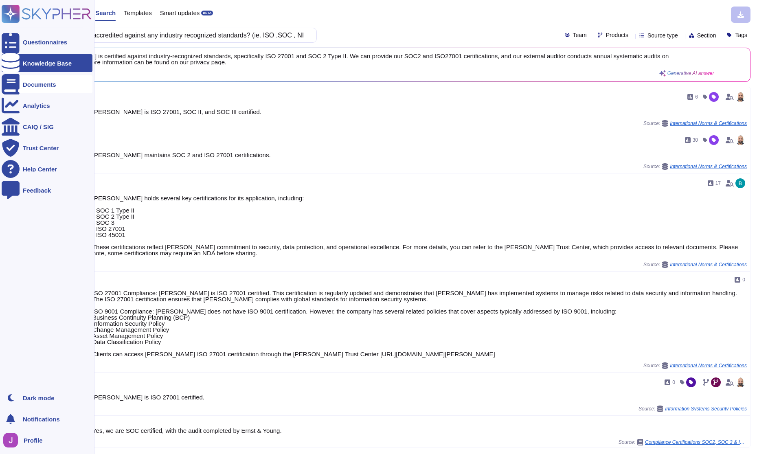
click at [16, 83] on div at bounding box center [11, 84] width 18 height 18
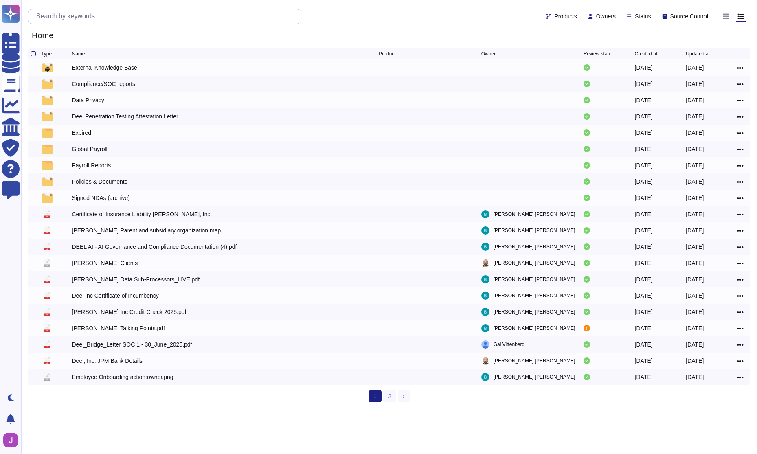
click at [144, 19] on input "text" at bounding box center [166, 16] width 269 height 14
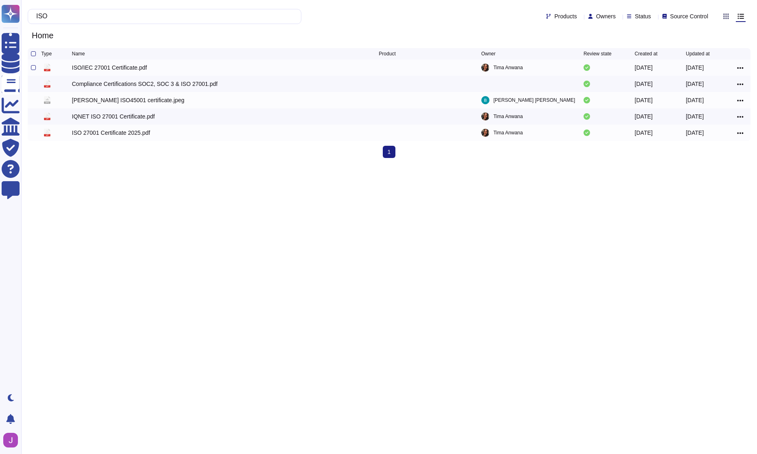
click at [120, 68] on div "ISO/IEC 27001 Certificate.pdf" at bounding box center [109, 68] width 75 height 8
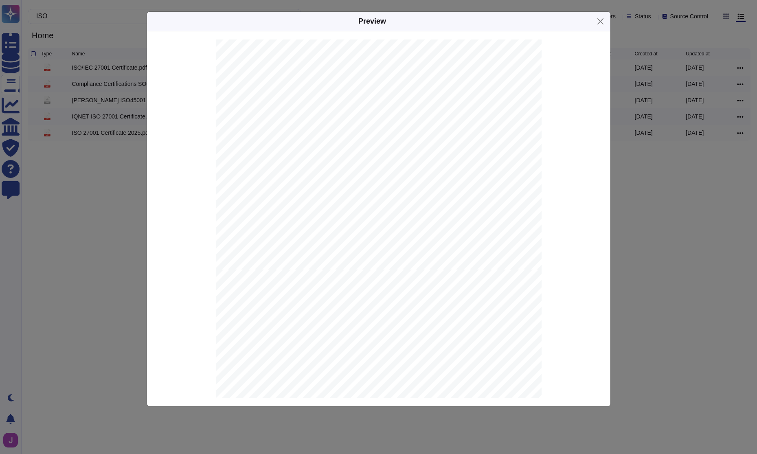
click at [77, 75] on div "Preview CERTIFICATE This is to certify that the Information Security Management…" at bounding box center [378, 227] width 757 height 454
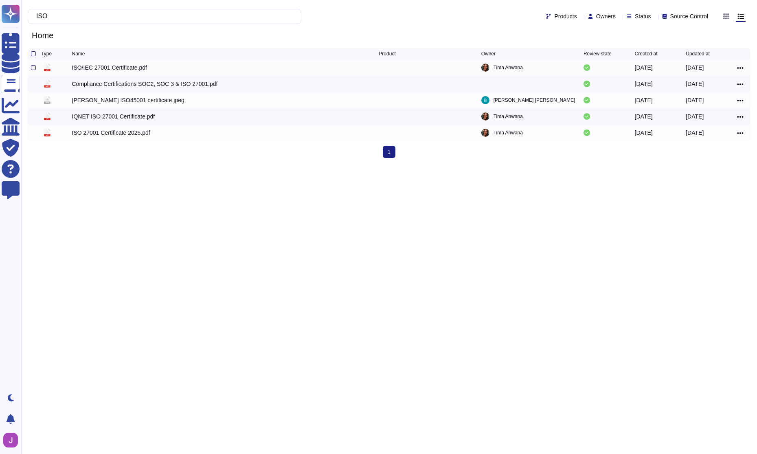
click at [33, 69] on div at bounding box center [33, 67] width 5 height 5
click at [0, 0] on input "checkbox" at bounding box center [0, 0] width 0 height 0
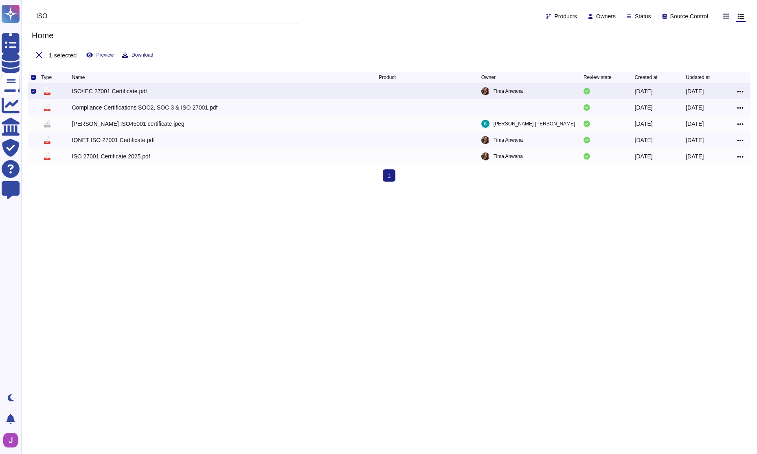
click at [143, 57] on span "Download" at bounding box center [143, 55] width 22 height 5
click at [33, 108] on div at bounding box center [33, 107] width 5 height 5
click at [0, 0] on input "checkbox" at bounding box center [0, 0] width 0 height 0
click at [32, 90] on div at bounding box center [33, 91] width 5 height 5
click at [0, 0] on input "checkbox" at bounding box center [0, 0] width 0 height 0
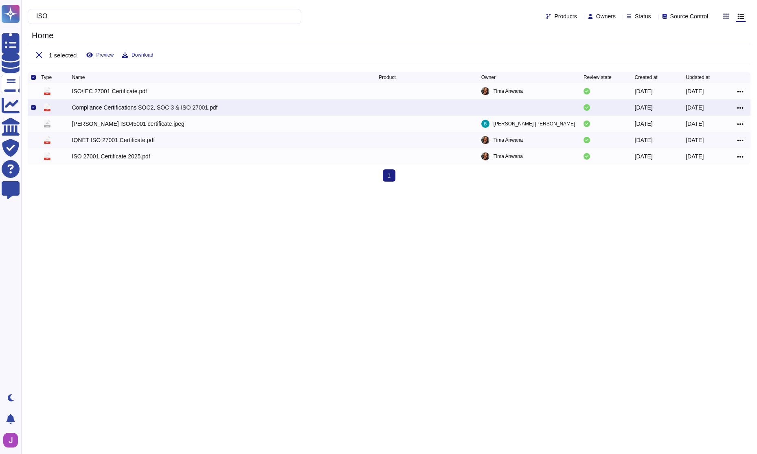
click at [111, 103] on div "pdf Compliance Certifications SOC2, SOC 3 & ISO 27001.pdf [DATE] [DATE]" at bounding box center [389, 107] width 723 height 16
click at [108, 110] on div "Compliance Certifications SOC2, SOC 3 & ISO 27001.pdf" at bounding box center [145, 107] width 146 height 8
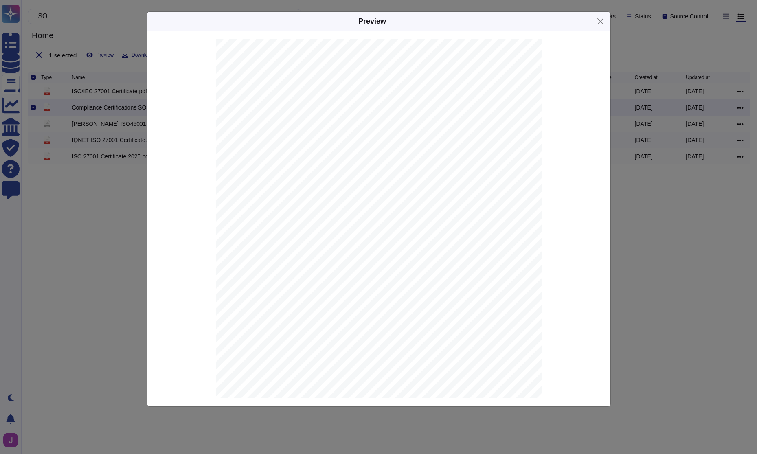
click at [129, 179] on div "Preview ¶ This page will be archived in [DATE]. For more information, please re…" at bounding box center [378, 227] width 757 height 454
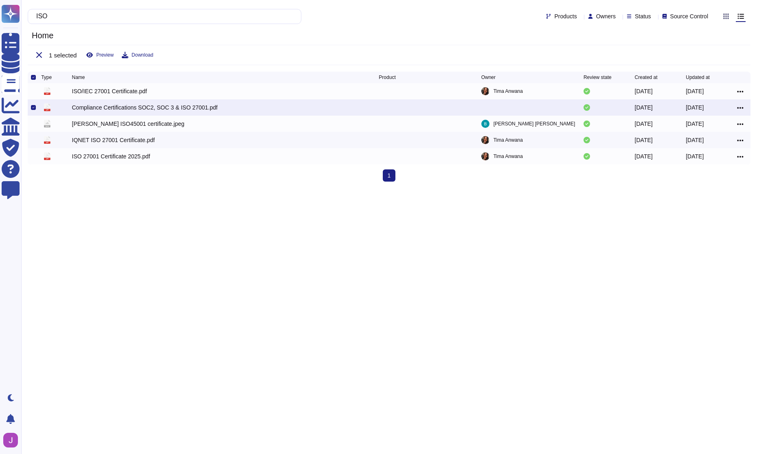
click at [33, 109] on icon at bounding box center [33, 107] width 2 height 2
click at [0, 0] on input "checkbox" at bounding box center [0, 0] width 0 height 0
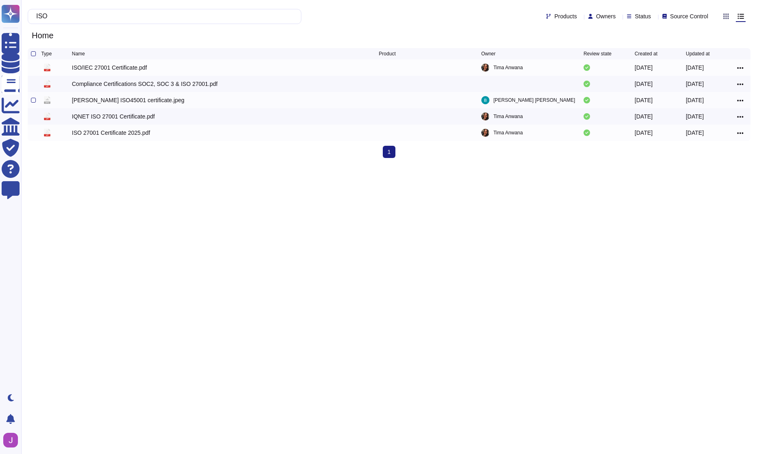
click at [119, 104] on div "[PERSON_NAME] ISO45001 certificate.jpeg" at bounding box center [128, 100] width 112 height 8
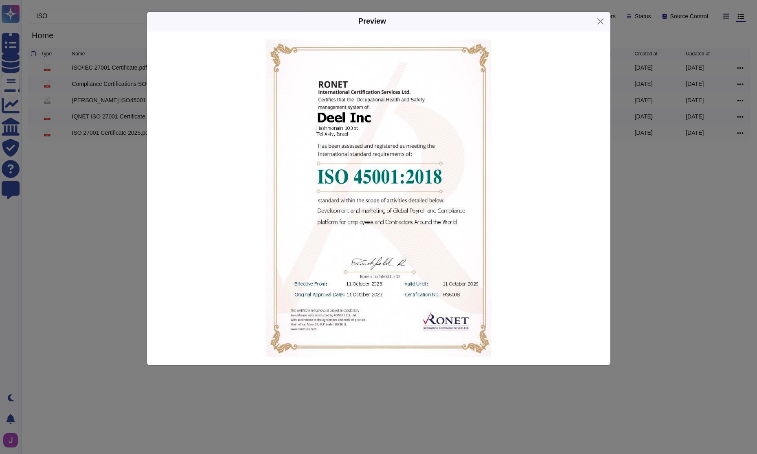
click at [106, 103] on div "Preview" at bounding box center [378, 227] width 757 height 454
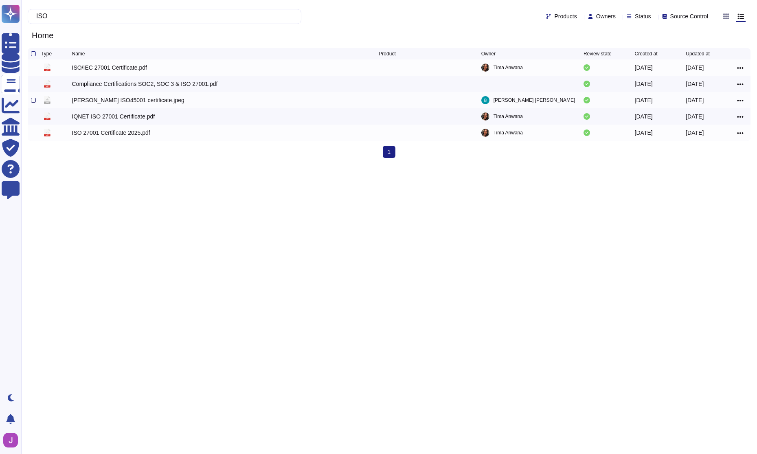
click at [33, 102] on div at bounding box center [33, 100] width 5 height 5
click at [0, 0] on input "checkbox" at bounding box center [0, 0] width 0 height 0
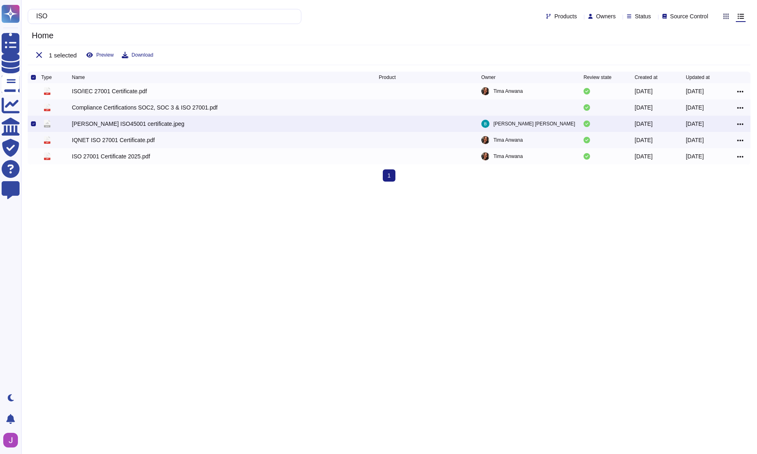
click at [130, 51] on div "1 selected Preview Download" at bounding box center [389, 55] width 723 height 20
click at [130, 52] on button "Download" at bounding box center [137, 55] width 31 height 7
click at [99, 20] on input "ISO" at bounding box center [162, 16] width 261 height 14
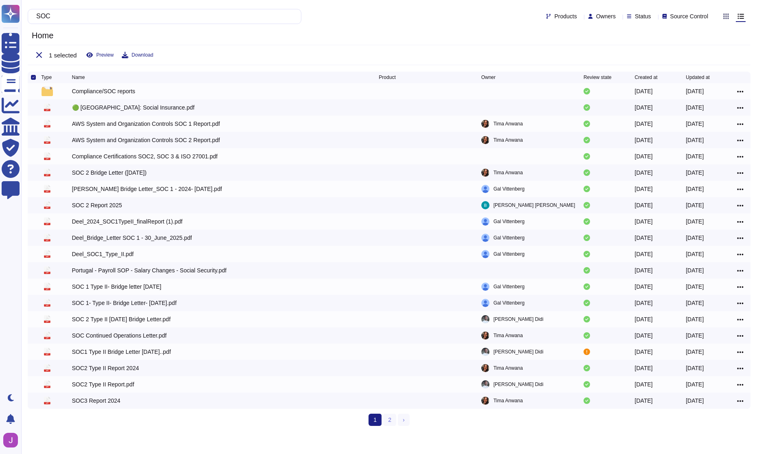
click at [646, 77] on span "Created at" at bounding box center [646, 77] width 23 height 5
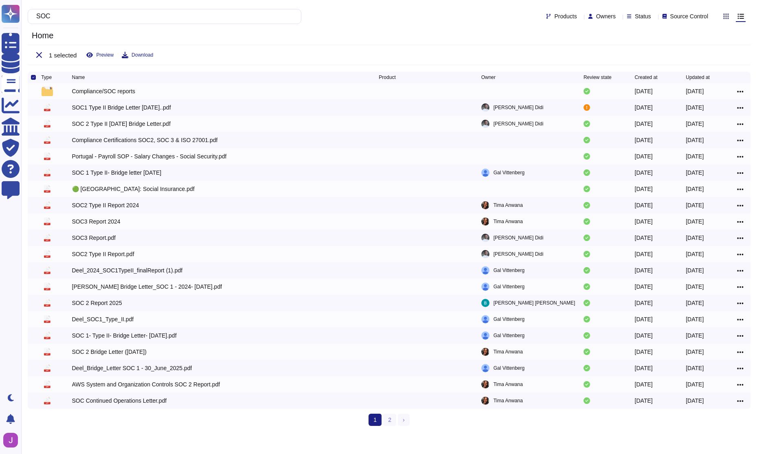
click at [646, 76] on span "Created at" at bounding box center [646, 77] width 23 height 5
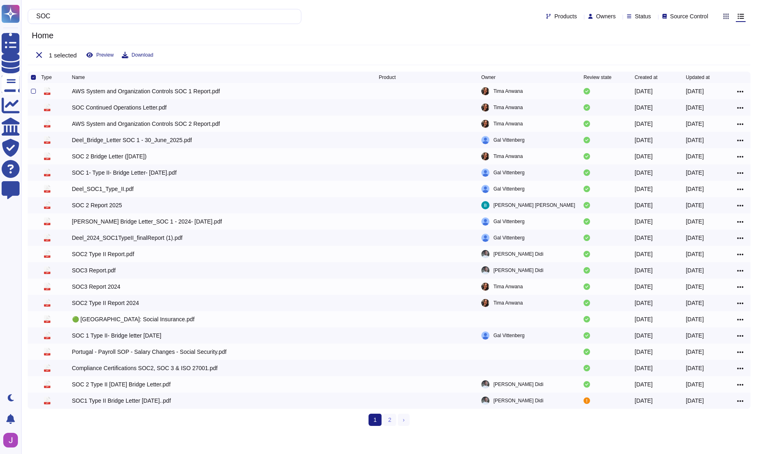
click at [123, 91] on div "AWS System and Organization Controls SOC 1 Report.pdf" at bounding box center [146, 91] width 148 height 8
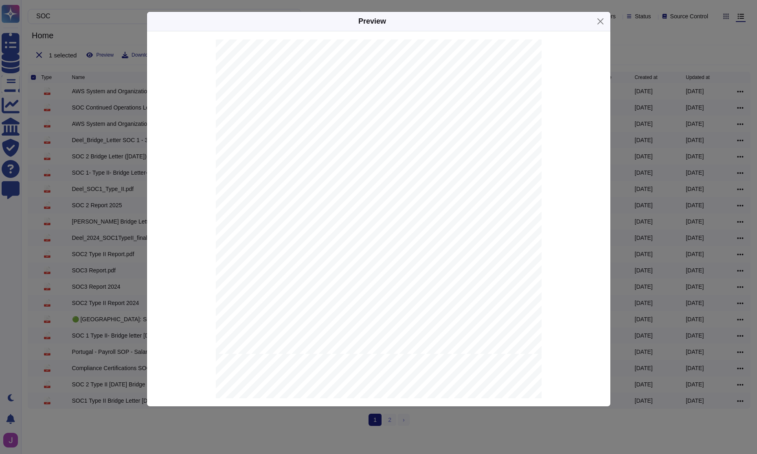
scroll to position [429, 0]
click at [117, 154] on div "Preview DOCUMENT STRUCTURE The requested document is appended to this terms and…" at bounding box center [378, 227] width 757 height 454
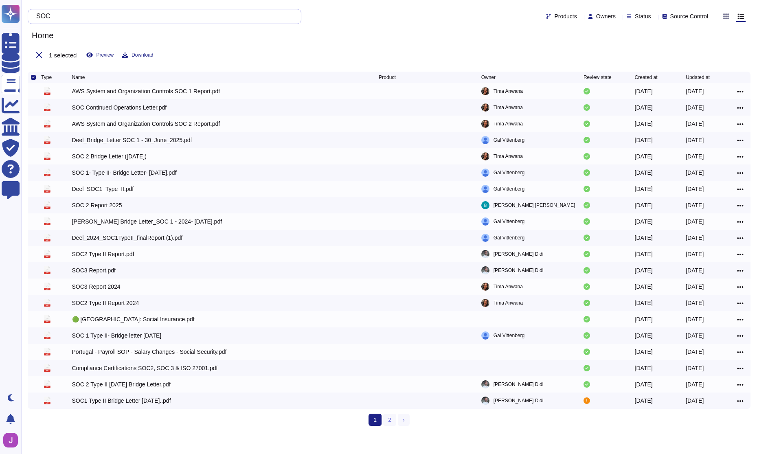
click at [72, 16] on input "SOC" at bounding box center [162, 16] width 261 height 14
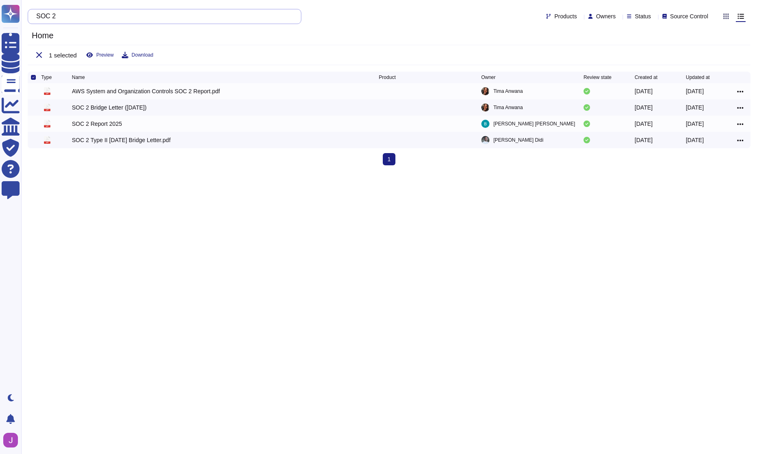
click at [57, 18] on input "SOC 2" at bounding box center [162, 16] width 261 height 14
type input "SOC2"
click at [100, 94] on div "SOC 2 Report 2025" at bounding box center [97, 91] width 50 height 8
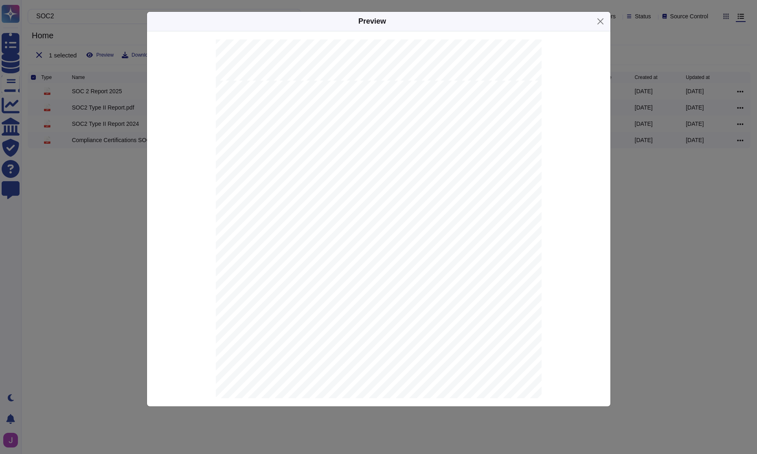
scroll to position [1342, 0]
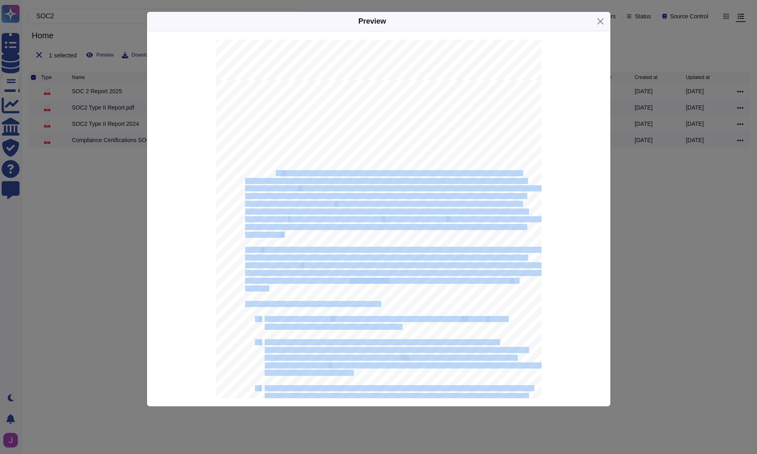
drag, startPoint x: 272, startPoint y: 172, endPoint x: 308, endPoint y: 207, distance: 50.7
click at [308, 207] on div "1 S ECTION I – D EEL , I [GEOGRAPHIC_DATA] . M ANAGEMENT A SSERTION [DATE] , 20…" at bounding box center [379, 310] width 326 height 461
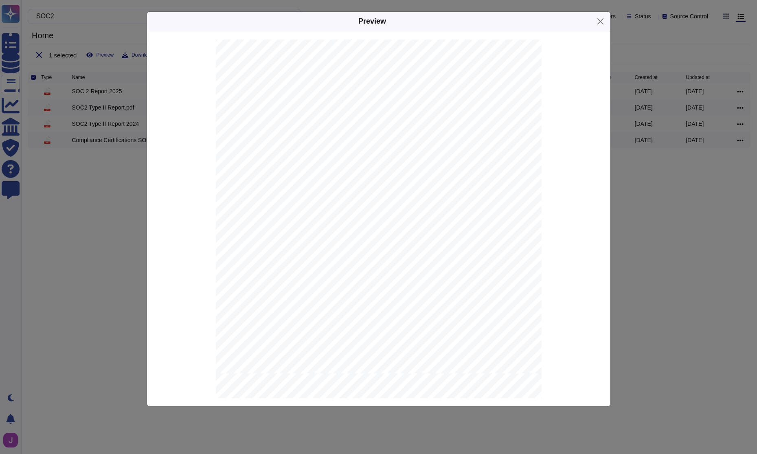
scroll to position [0, 0]
click at [135, 163] on div "Preview System and Organization Controls SOC 2 Type II Report Throughout the pe…" at bounding box center [378, 227] width 757 height 454
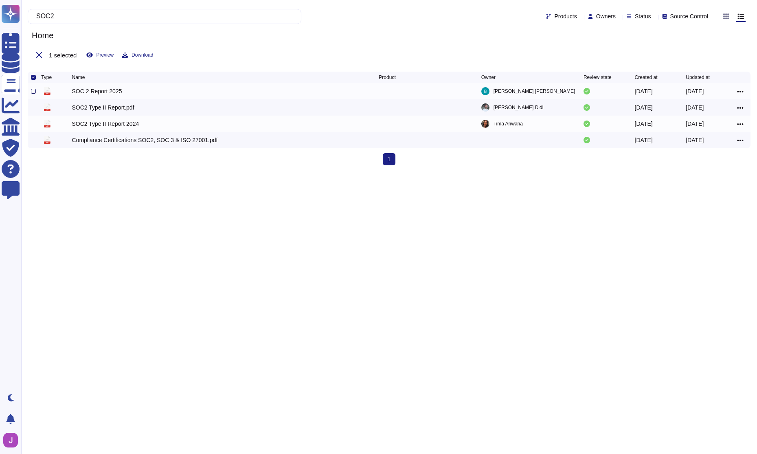
click at [31, 94] on div at bounding box center [33, 91] width 5 height 5
click at [0, 0] on input "checkbox" at bounding box center [0, 0] width 0 height 0
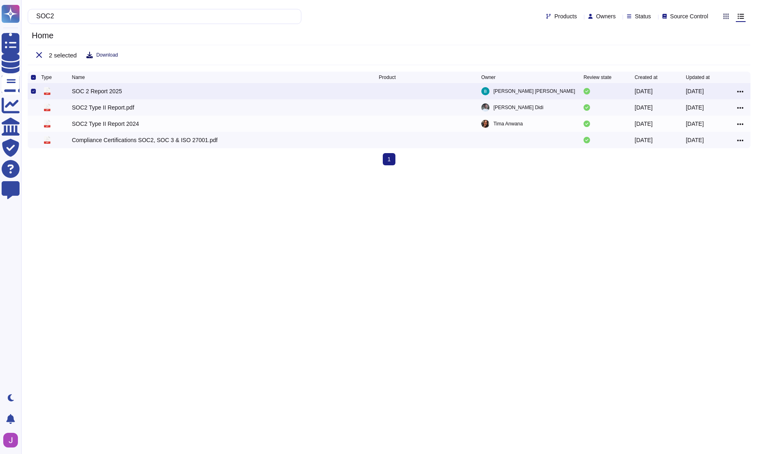
click at [105, 55] on span "Download" at bounding box center [107, 55] width 22 height 5
click at [103, 108] on div "SOC2 Type II Report.pdf" at bounding box center [103, 107] width 62 height 8
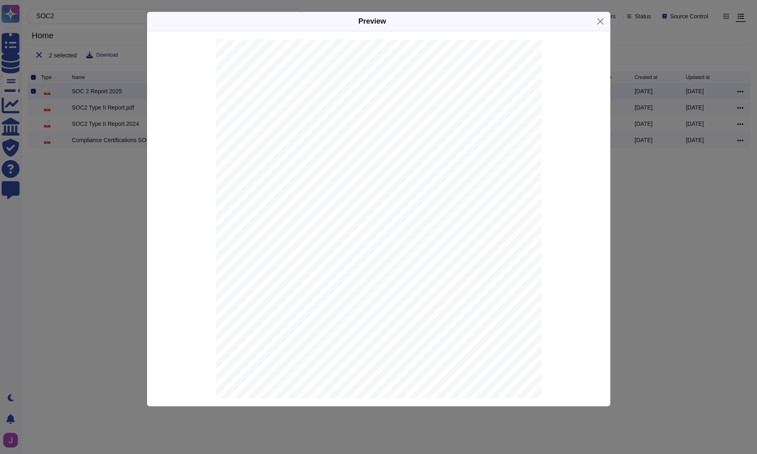
click at [70, 175] on div "Preview System and Organization Controls SOC 2 Type II Report Throughout the pe…" at bounding box center [378, 227] width 757 height 454
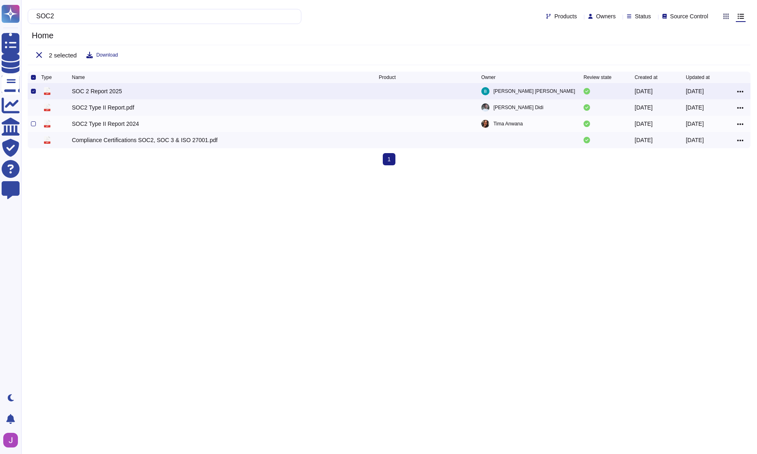
click at [98, 128] on div "SOC2 Type II Report 2024" at bounding box center [105, 124] width 67 height 8
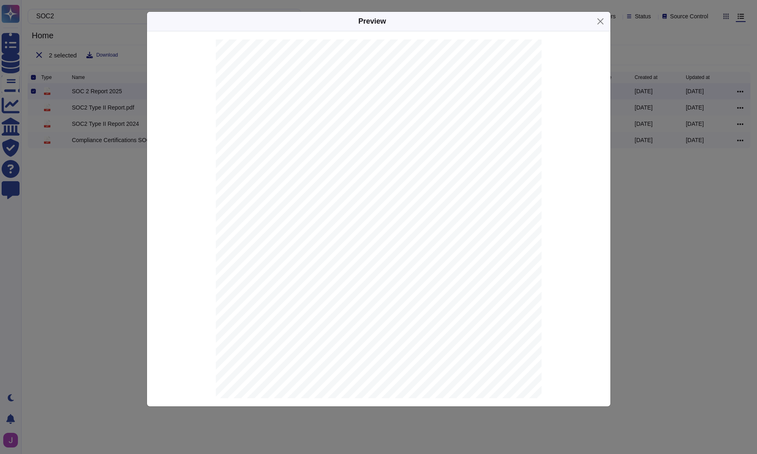
click at [56, 198] on div "Preview System and Organization Controls SOC 2 Type II Report Throughout the pe…" at bounding box center [378, 227] width 757 height 454
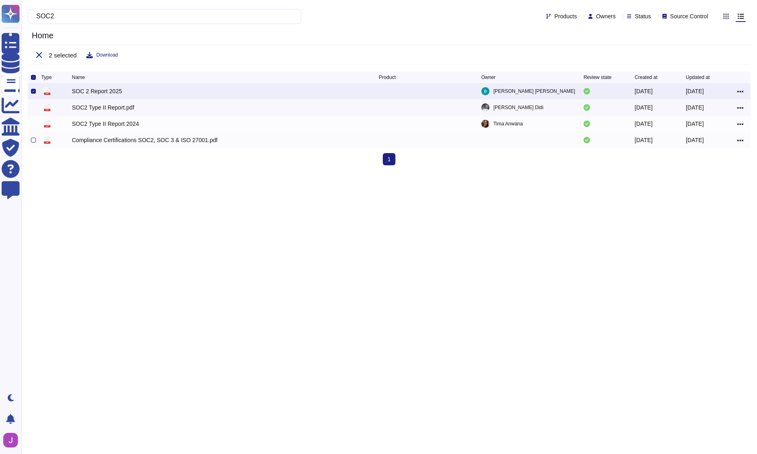
click at [106, 143] on div "Compliance Certifications SOC2, SOC 3 & ISO 27001.pdf" at bounding box center [145, 140] width 146 height 8
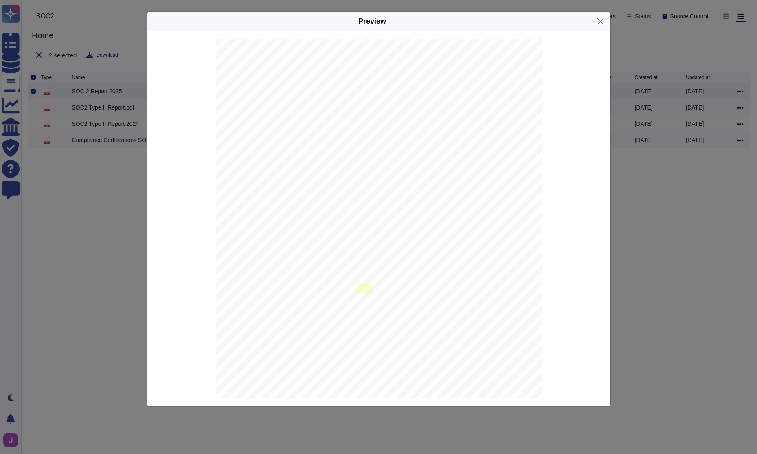
click at [360, 287] on link at bounding box center [364, 288] width 15 height 8
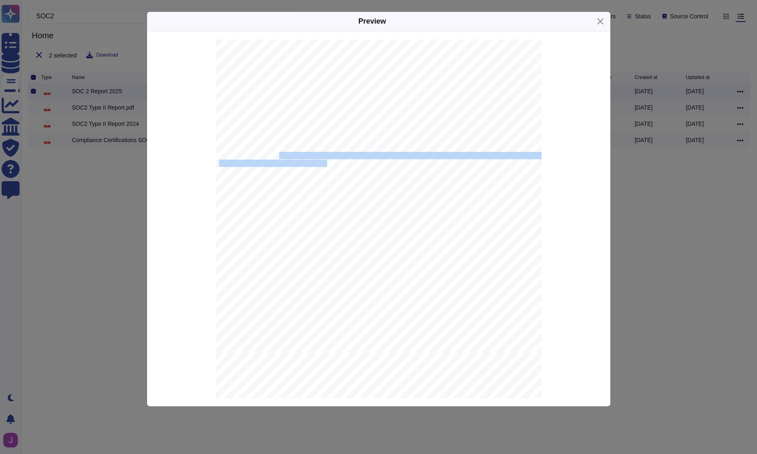
drag, startPoint x: 273, startPoint y: 152, endPoint x: 318, endPoint y: 165, distance: 47.1
click at [318, 165] on div "¶ This page will be archived in [DATE]. For more information, please refer to H…" at bounding box center [379, 122] width 326 height 460
click at [318, 165] on span "what ISO 27001 controls and policies are being applied by [PERSON_NAME]. The So…" at bounding box center [395, 163] width 352 height 7
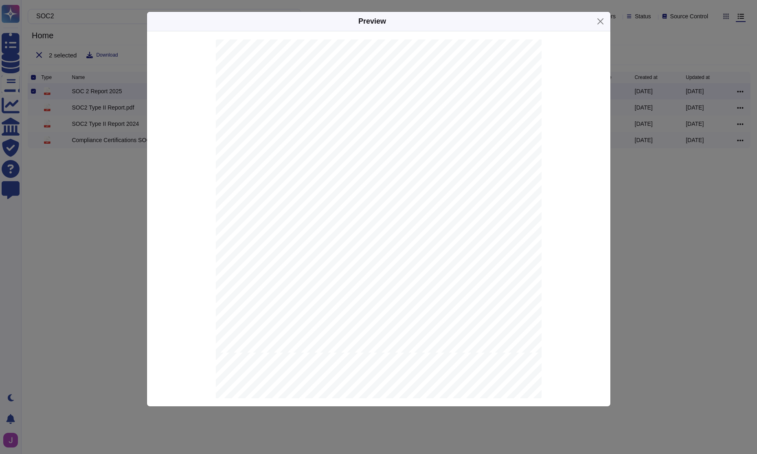
drag, startPoint x: 320, startPoint y: 164, endPoint x: 325, endPoint y: 157, distance: 9.0
click at [325, 157] on div "¶ This page will be archived in [DATE]. For more information, please refer to H…" at bounding box center [379, 122] width 326 height 460
click at [325, 157] on span "Sometimes clients ask for our Statement of Applicability (SoA) for ISO 27001. T…" at bounding box center [381, 155] width 324 height 7
click at [288, 261] on span "[PERSON_NAME] SOC 2 report for 2023 can be found" at bounding box center [314, 264] width 190 height 7
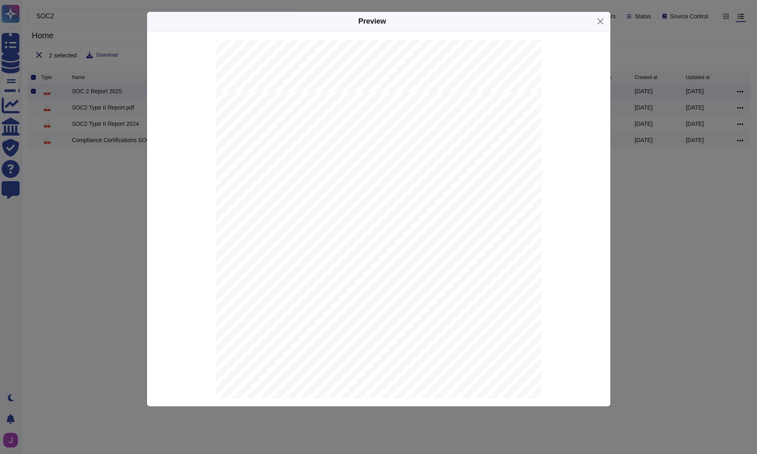
click at [282, 251] on span "SOC2 Sharing Procedure" at bounding box center [309, 249] width 89 height 7
click at [284, 249] on span "SOC2 Sharing Procedure" at bounding box center [309, 249] width 89 height 7
click at [293, 240] on span "See the SOC2 Sharing SOP for a step-by-[PERSON_NAME] to sharing our SOC2 report…" at bounding box center [392, 241] width 347 height 7
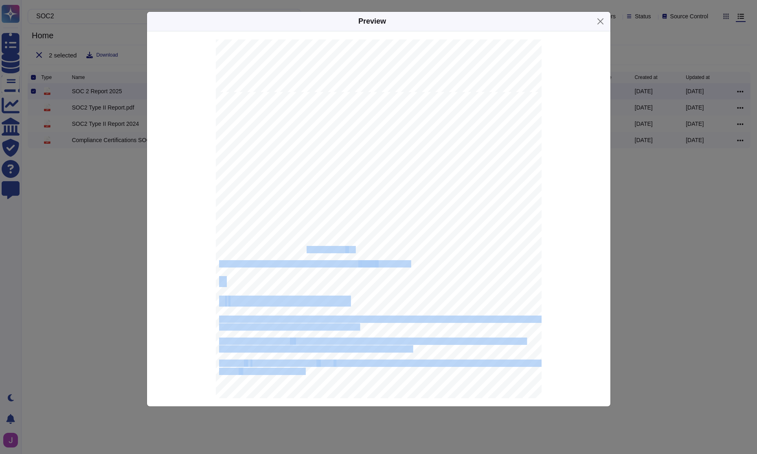
drag, startPoint x: 296, startPoint y: 229, endPoint x: 299, endPoint y: 249, distance: 19.8
click at [299, 248] on div "Privacy ¶ SOC 2 SOC 2 is an industry-standard for service providers that are st…" at bounding box center [379, 322] width 326 height 460
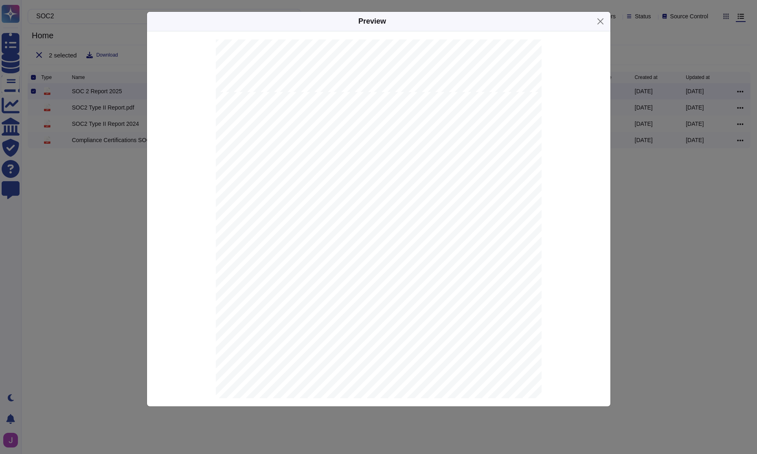
click at [297, 251] on span "SOC2 Sharing Procedure" at bounding box center [309, 249] width 89 height 7
click at [294, 245] on span "See the SOC2 Sharing SOP for a step-by-[PERSON_NAME] to sharing our SOC2 report…" at bounding box center [392, 241] width 347 height 7
click at [367, 260] on link at bounding box center [368, 264] width 15 height 8
click at [319, 250] on span "SOC2 Sharing Procedure" at bounding box center [309, 249] width 89 height 7
click at [308, 249] on span "SOC2 Sharing Procedure" at bounding box center [309, 249] width 89 height 7
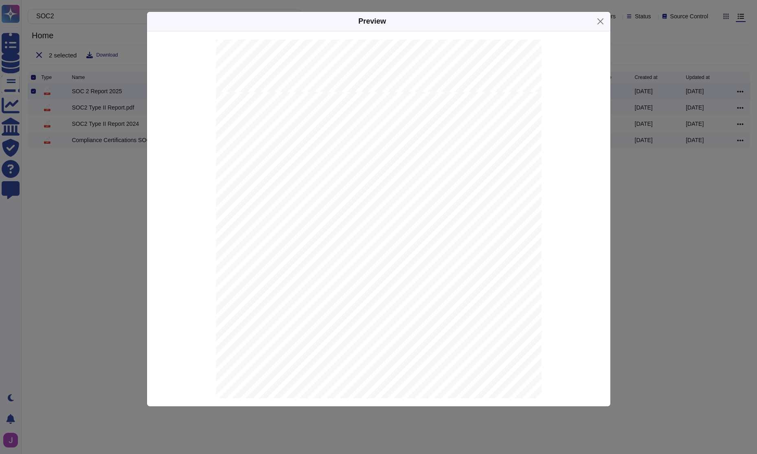
click at [95, 177] on div "Preview ¶ This page will be archived in [DATE]. For more information, please re…" at bounding box center [378, 227] width 757 height 454
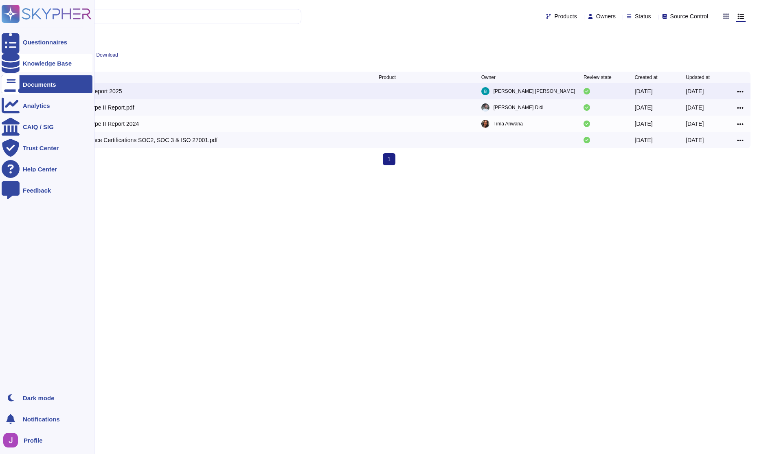
click at [21, 57] on div "Knowledge Base" at bounding box center [47, 63] width 91 height 18
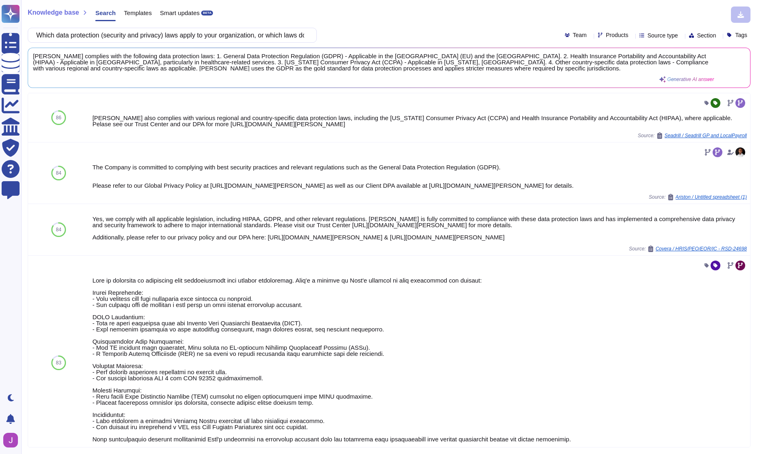
click at [95, 70] on span "[PERSON_NAME] complies with the following data protection laws: 1. General Data…" at bounding box center [374, 62] width 682 height 18
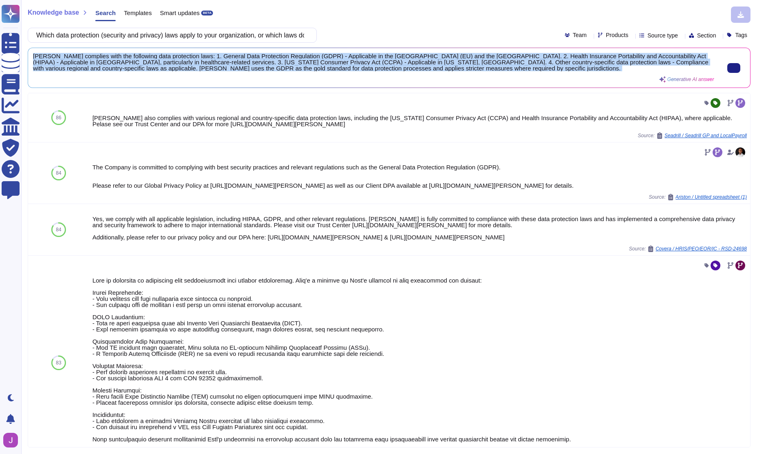
click at [95, 70] on span "[PERSON_NAME] complies with the following data protection laws: 1. General Data…" at bounding box center [374, 62] width 682 height 18
